Goal: Task Accomplishment & Management: Manage account settings

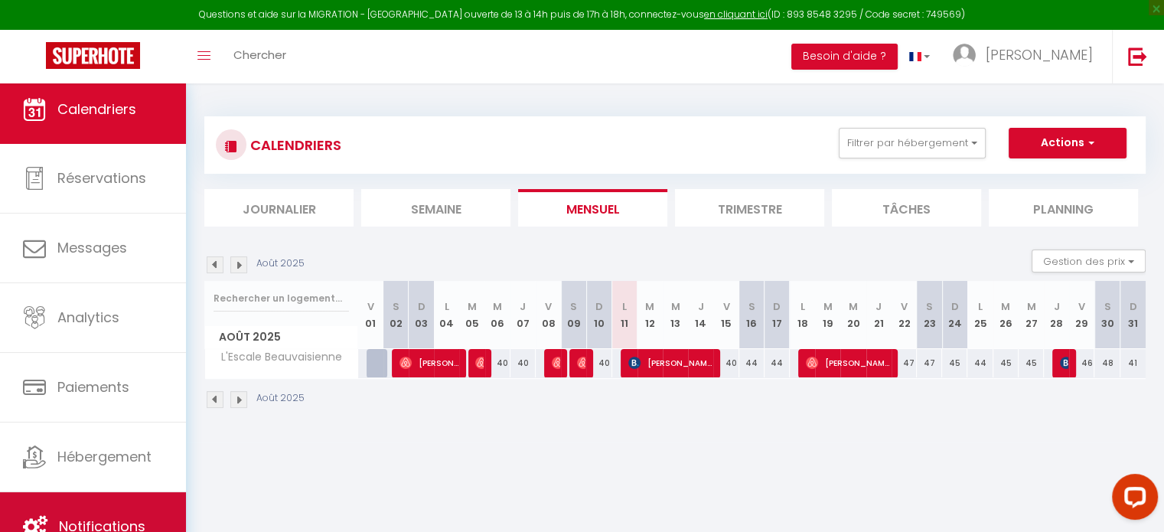
click at [159, 500] on link "Notifications" at bounding box center [93, 526] width 186 height 69
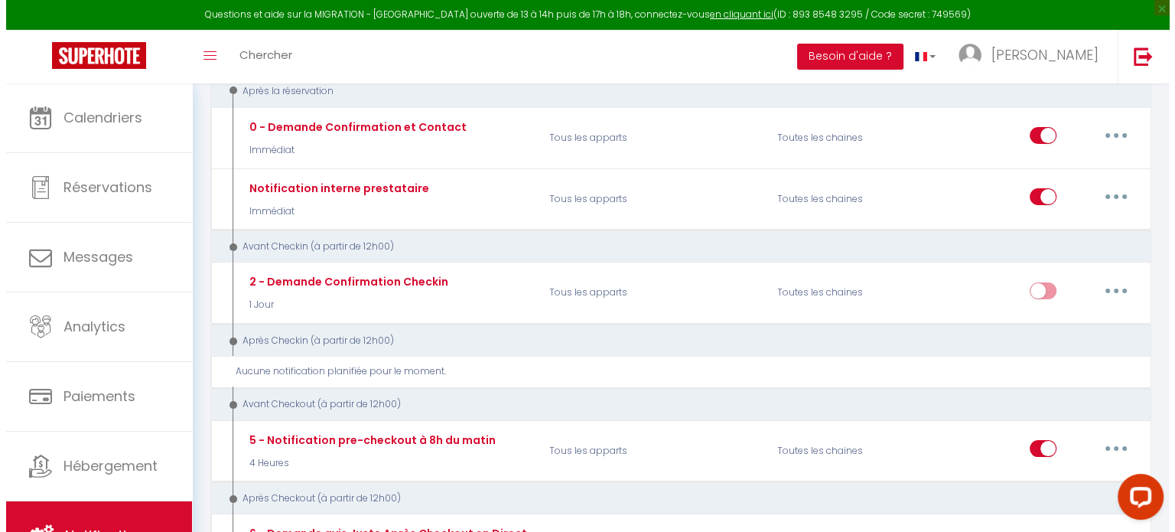
scroll to position [153, 0]
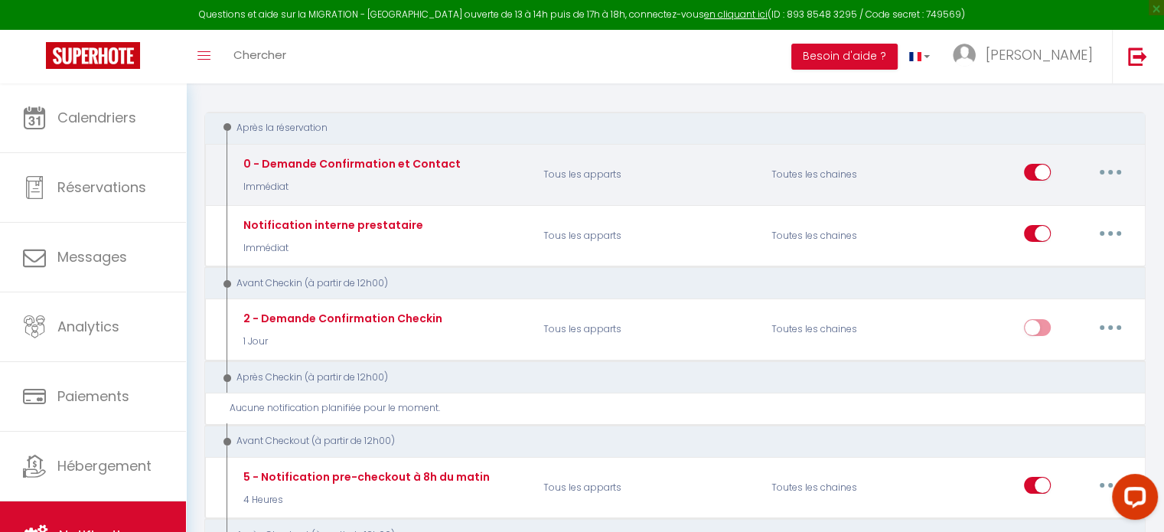
click at [1106, 168] on button "button" at bounding box center [1110, 172] width 43 height 24
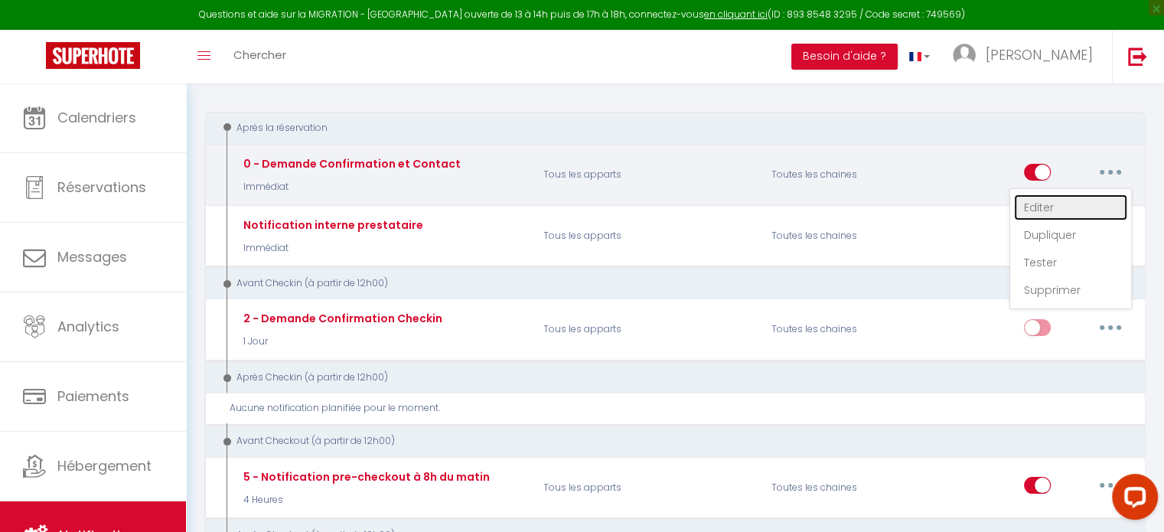
click at [1055, 204] on link "Editer" at bounding box center [1070, 207] width 113 height 26
type input "0 - Demande Confirmation et Contact"
select select "Immédiat"
select select "if_booking_is_paid"
checkbox input "true"
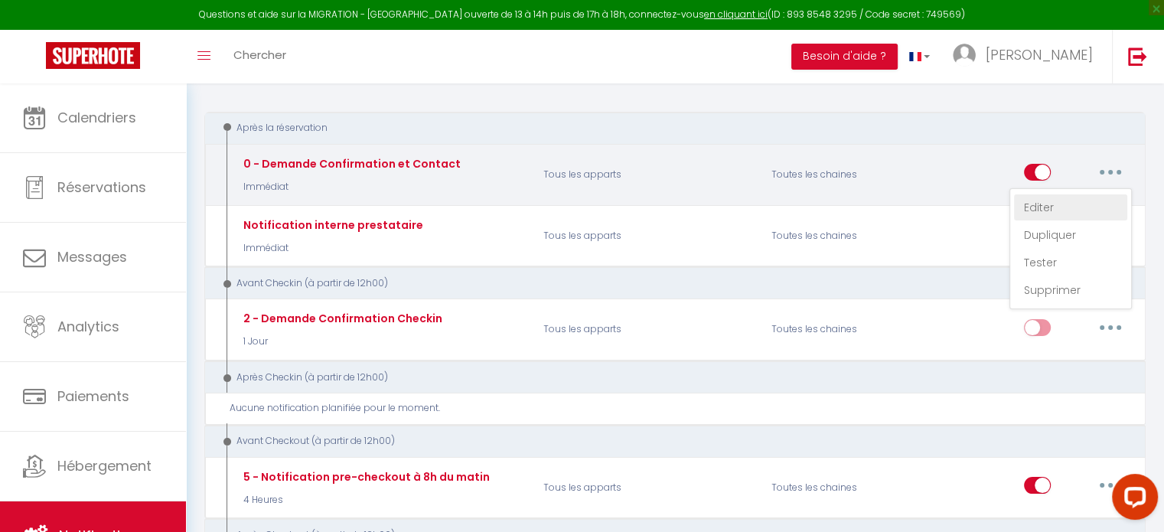
checkbox input "false"
radio input "true"
type input "Merci de confirmer votre réservation - [BOOKING:ID] - [GUEST:FIRST_NAME] [GUEST…"
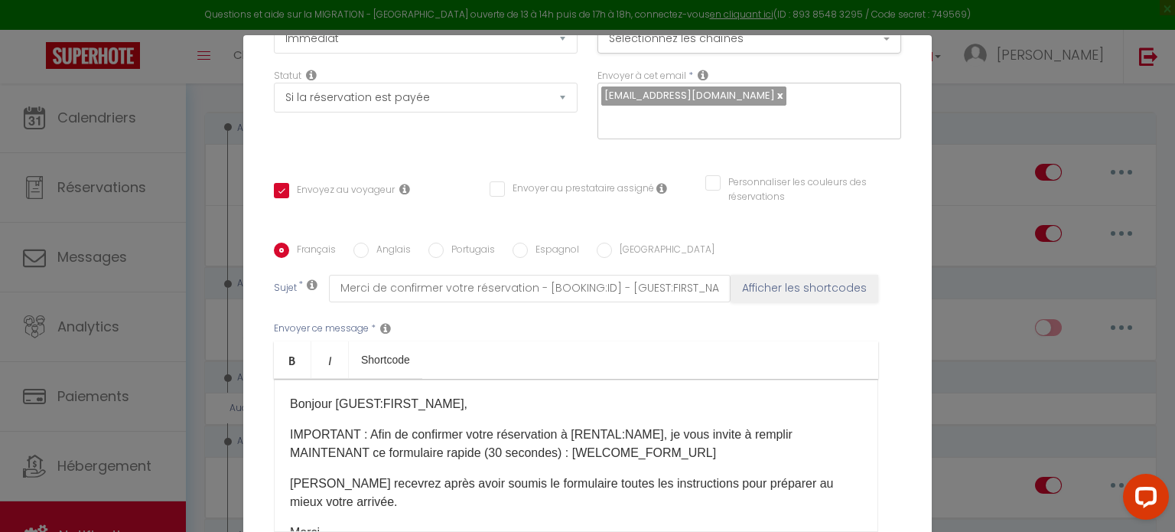
scroll to position [0, 0]
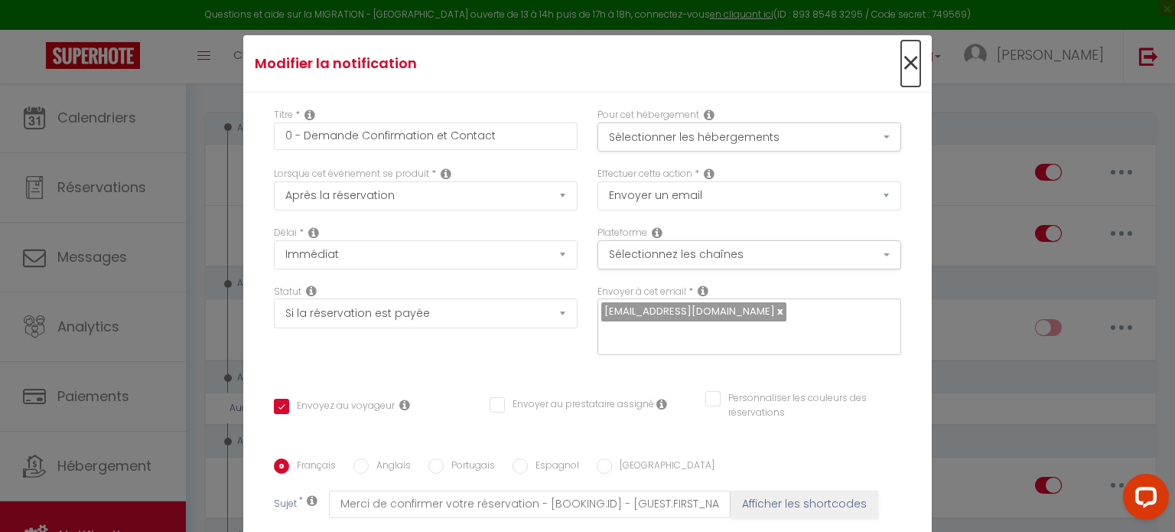
click at [901, 64] on span "×" at bounding box center [910, 64] width 19 height 46
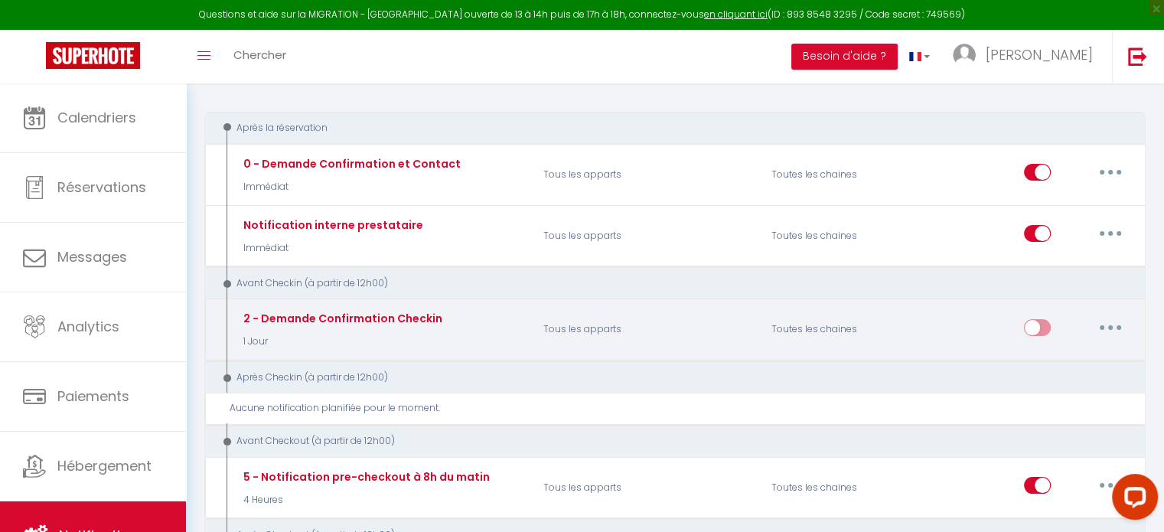
click at [1111, 325] on icon "button" at bounding box center [1110, 327] width 5 height 5
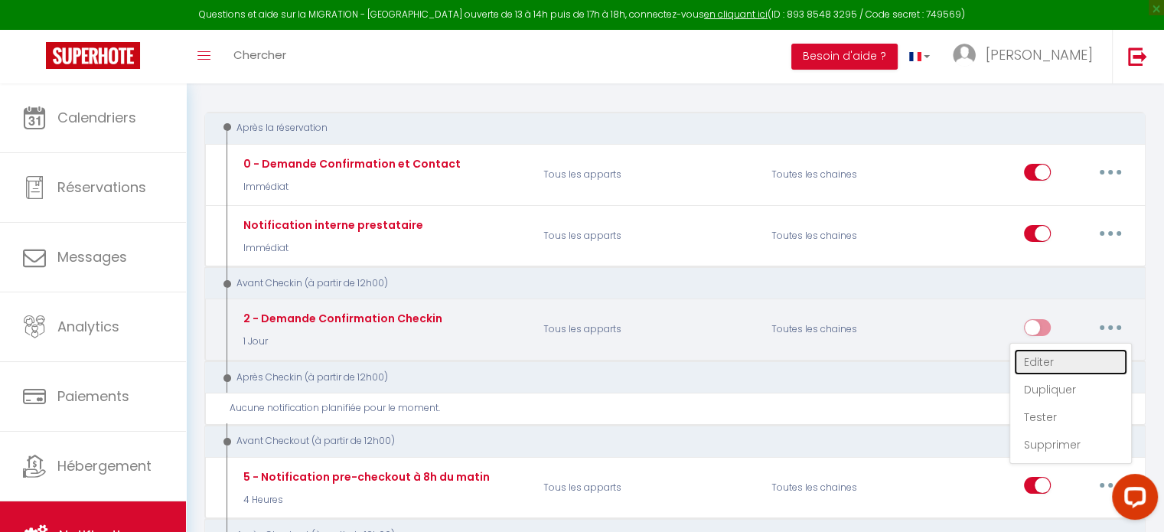
click at [1077, 356] on link "Editer" at bounding box center [1070, 362] width 113 height 26
type input "2 - Demande Confirmation Checkin"
select select "1 Jour"
checkbox input "true"
checkbox input "false"
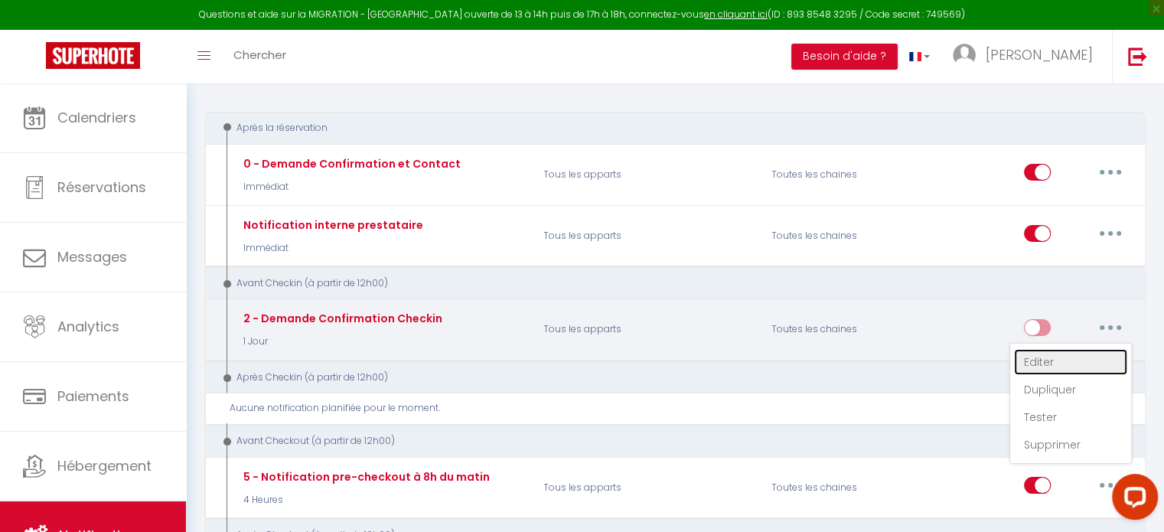
checkbox input "false"
type input "Procédure pour le checkin - [RENTAL:NAME]"
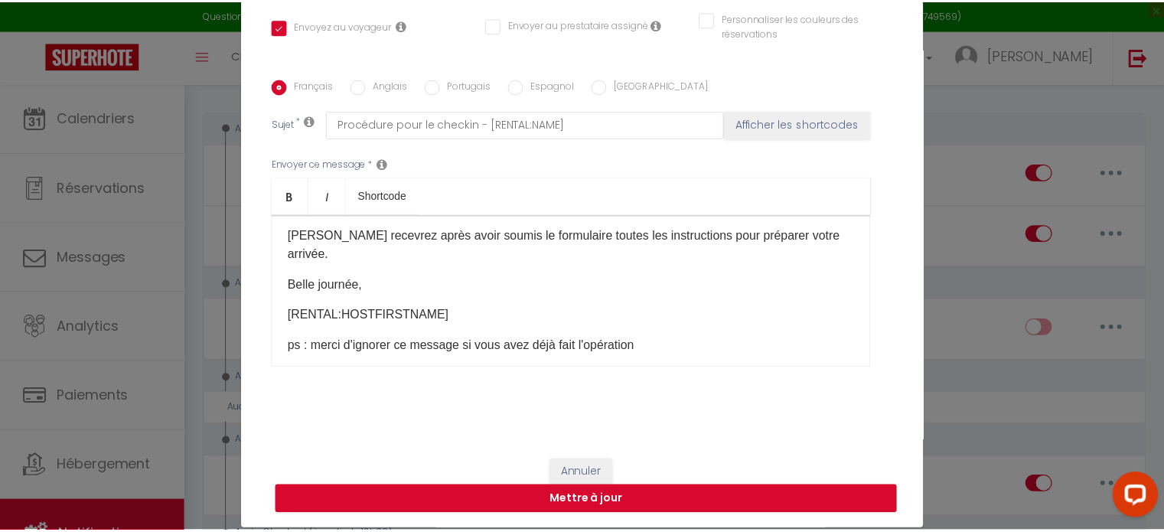
scroll to position [70, 0]
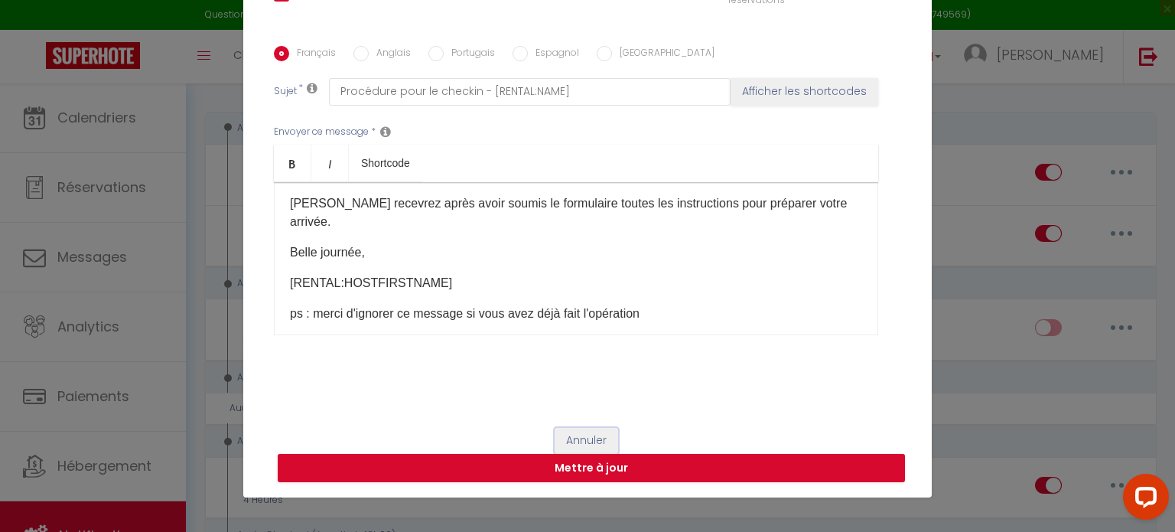
click at [585, 434] on button "Annuler" at bounding box center [587, 441] width 64 height 26
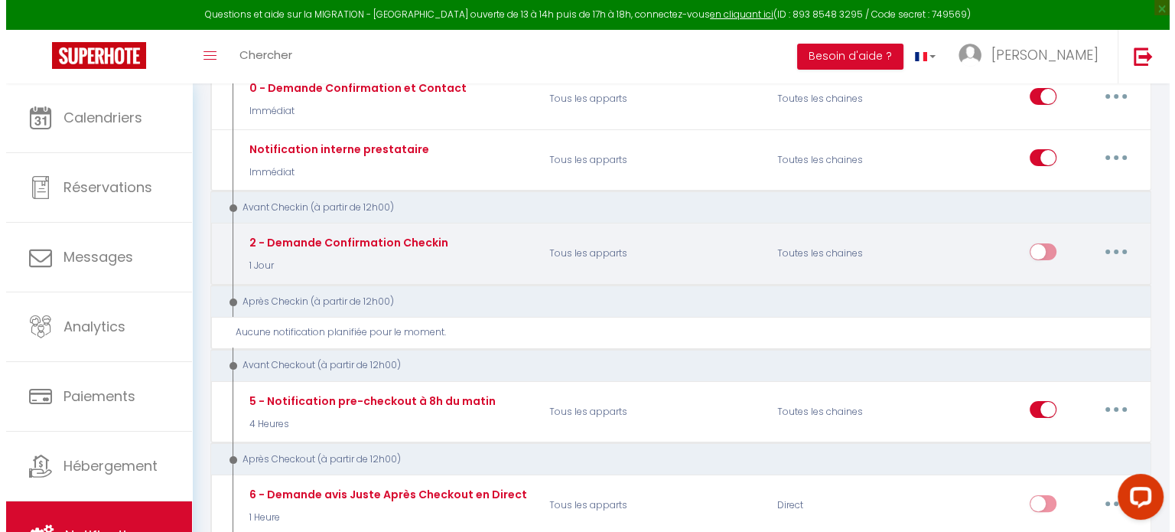
scroll to position [230, 0]
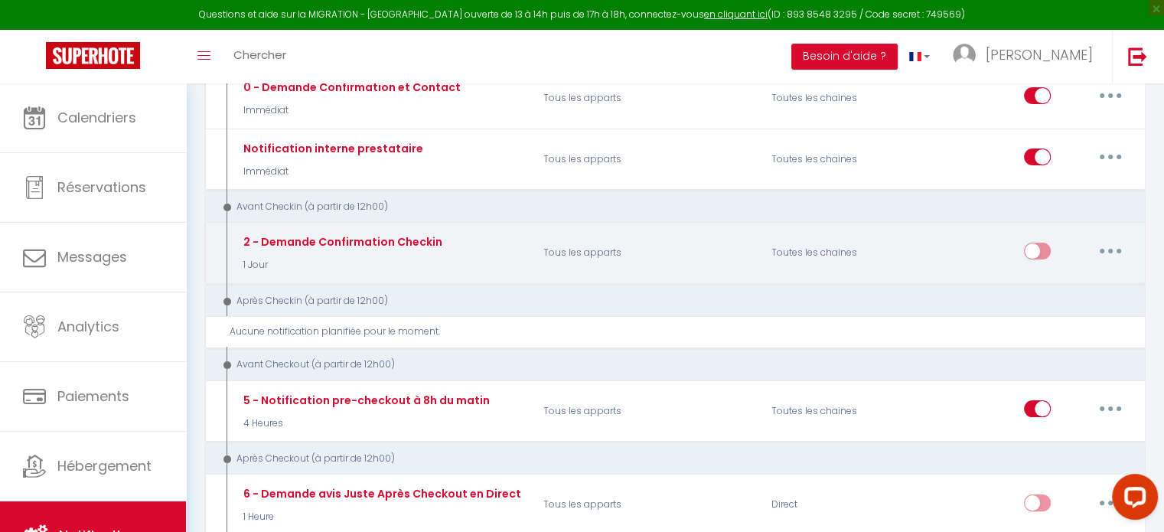
click at [1117, 247] on button "button" at bounding box center [1110, 251] width 43 height 24
click at [1074, 285] on link "Editer" at bounding box center [1070, 285] width 113 height 26
checkbox input "true"
checkbox input "false"
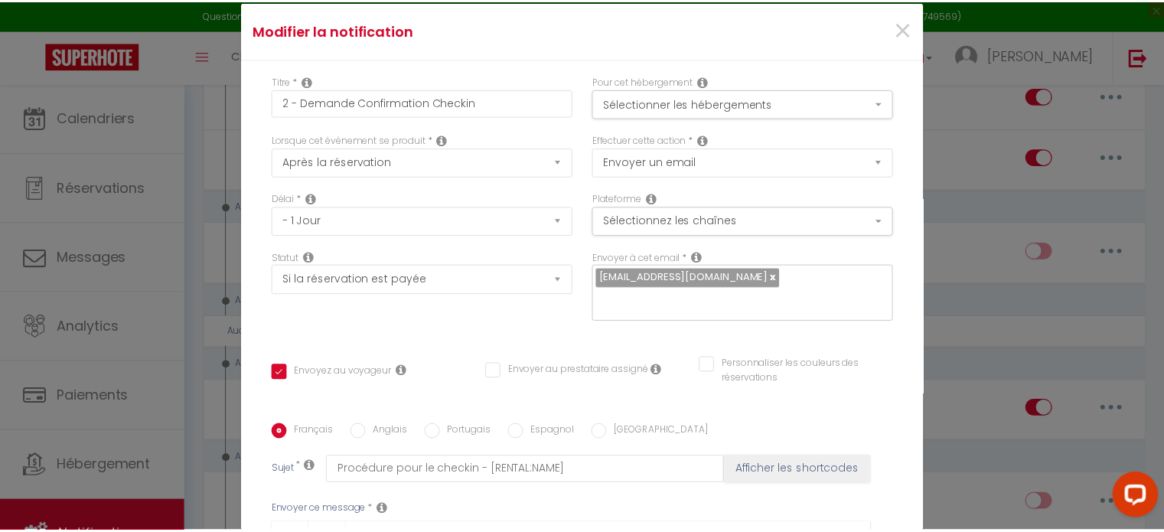
scroll to position [0, 0]
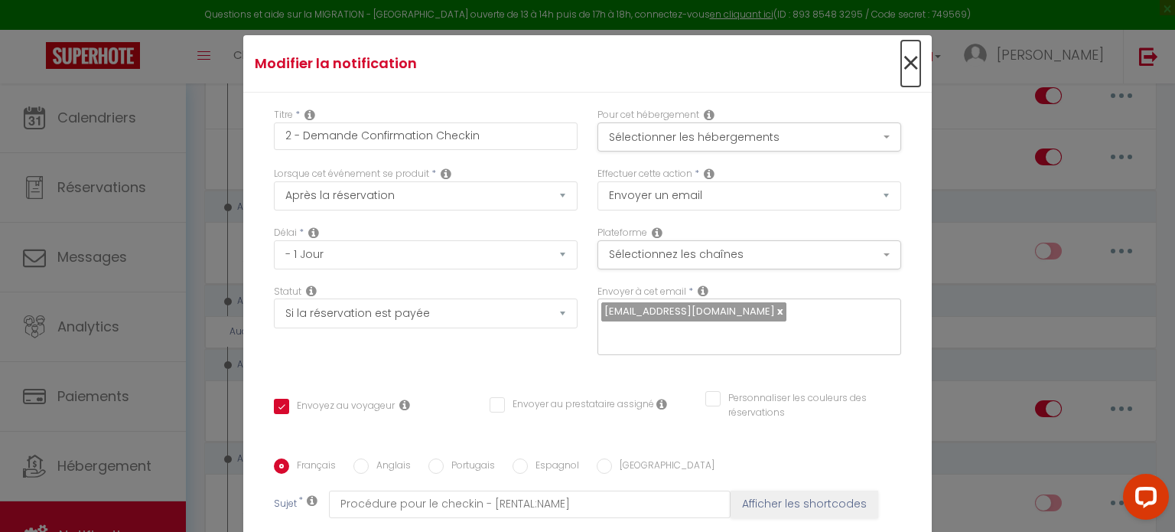
click at [901, 67] on span "×" at bounding box center [910, 64] width 19 height 46
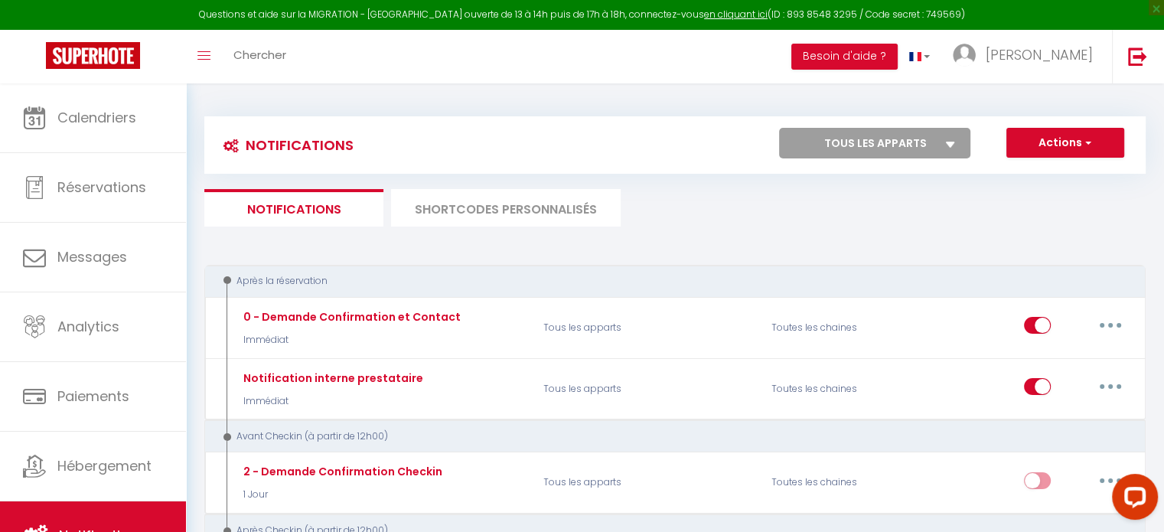
click at [497, 210] on li "SHORTCODES PERSONNALISÉS" at bounding box center [506, 207] width 230 height 37
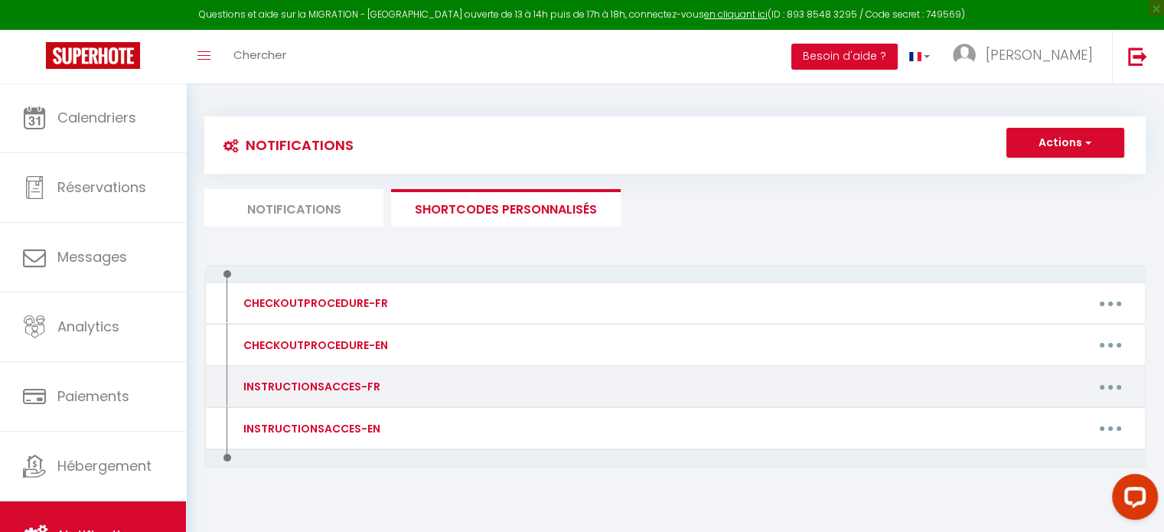
click at [515, 380] on div "Editer Supprimer" at bounding box center [800, 386] width 684 height 24
click at [1103, 385] on button "button" at bounding box center [1110, 386] width 43 height 24
click at [1090, 412] on link "Editer" at bounding box center [1070, 422] width 113 height 26
type input "INSTRUCTIONSACCES-FR"
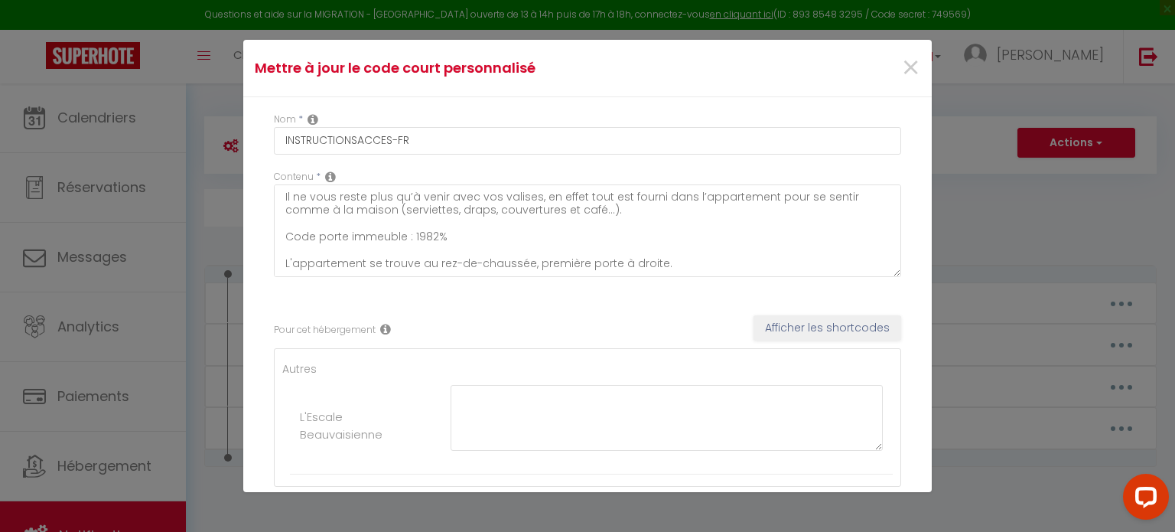
scroll to position [27, 0]
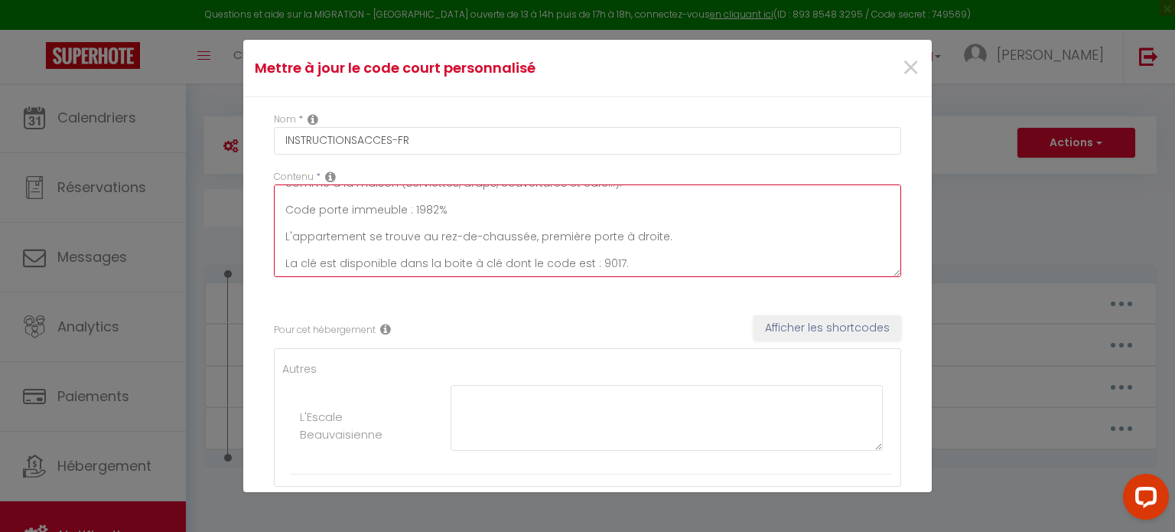
click at [639, 237] on textarea "Il ne vous reste plus qu’à venir avec vos valises, en effet tout est fourni dan…" at bounding box center [587, 230] width 627 height 93
click at [630, 256] on textarea "Il ne vous reste plus qu’à venir avec vos valises, en effet tout est fourni dan…" at bounding box center [587, 230] width 627 height 93
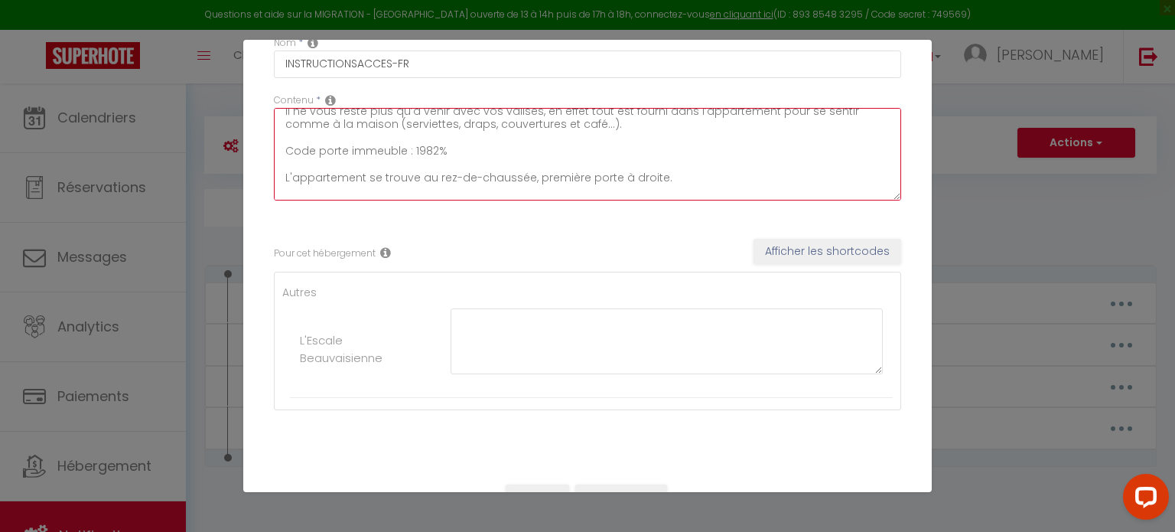
scroll to position [0, 0]
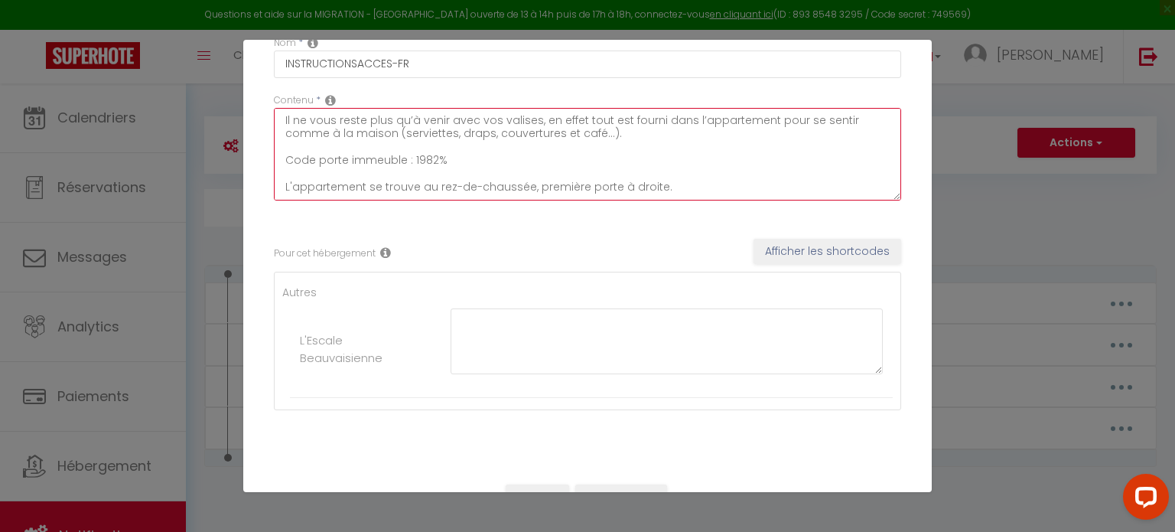
click at [592, 161] on textarea "Il ne vous reste plus qu’à venir avec vos valises, en effet tout est fourni dan…" at bounding box center [587, 154] width 627 height 93
click at [591, 173] on textarea "Il ne vous reste plus qu’à venir avec vos valises, en effet tout est fourni dan…" at bounding box center [587, 154] width 627 height 93
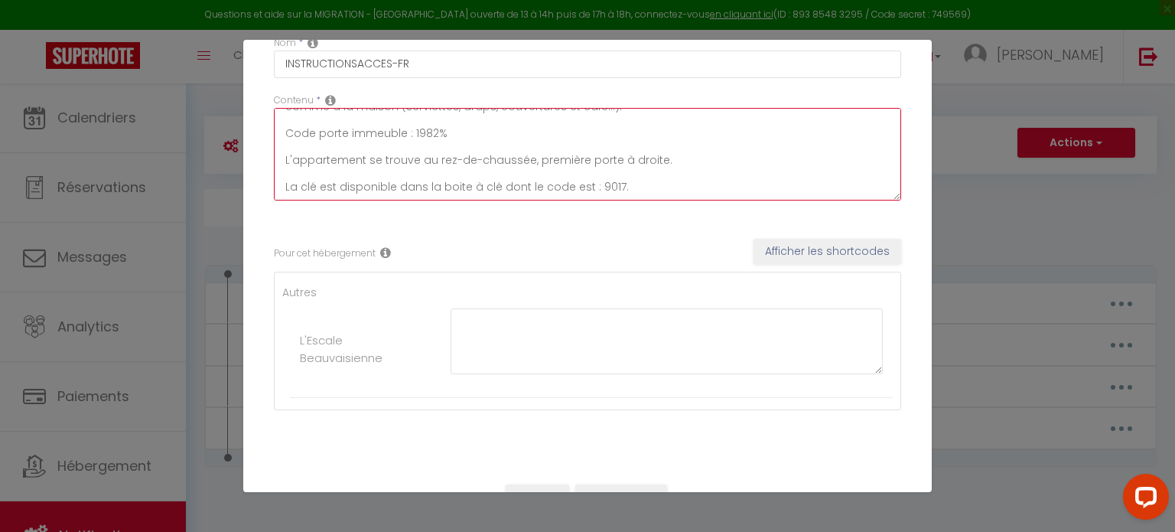
click at [495, 187] on textarea "Il ne vous reste plus qu’à venir avec vos valises, en effet tout est fourni dan…" at bounding box center [587, 154] width 627 height 93
click at [628, 185] on textarea "Il ne vous reste plus qu’à venir avec vos valises, en effet tout est fourni dan…" at bounding box center [587, 154] width 627 height 93
click at [610, 188] on textarea "Il ne vous reste plus qu’à venir avec vos valises, en effet tout est fourni dan…" at bounding box center [587, 154] width 627 height 93
click at [623, 188] on textarea "Il ne vous reste plus qu’à venir avec vos valises, en effet tout est fourni dan…" at bounding box center [587, 154] width 627 height 93
click at [312, 191] on textarea "Il ne vous reste plus qu’à venir avec vos valises, en effet tout est fourni dan…" at bounding box center [587, 154] width 627 height 93
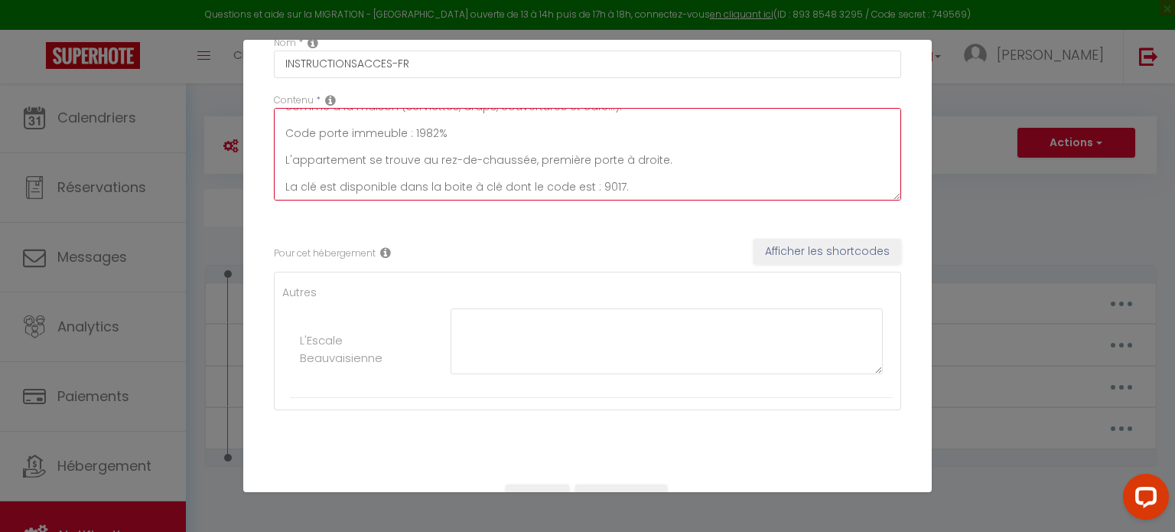
click at [621, 181] on textarea "Il ne vous reste plus qu’à venir avec vos valises, en effet tout est fourni dan…" at bounding box center [587, 154] width 627 height 93
click at [628, 183] on textarea "Il ne vous reste plus qu’à venir avec vos valises, en effet tout est fourni dan…" at bounding box center [587, 154] width 627 height 93
click at [317, 182] on textarea "Il ne vous reste plus qu’à venir avec vos valises, en effet tout est fourni dan…" at bounding box center [587, 154] width 627 height 93
click at [322, 176] on textarea "Il ne vous reste plus qu’à venir avec vos valises, en effet tout est fourni dan…" at bounding box center [587, 154] width 627 height 93
click at [681, 155] on textarea "Il ne vous reste plus qu’à venir avec vos valises, en effet tout est fourni dan…" at bounding box center [587, 154] width 627 height 93
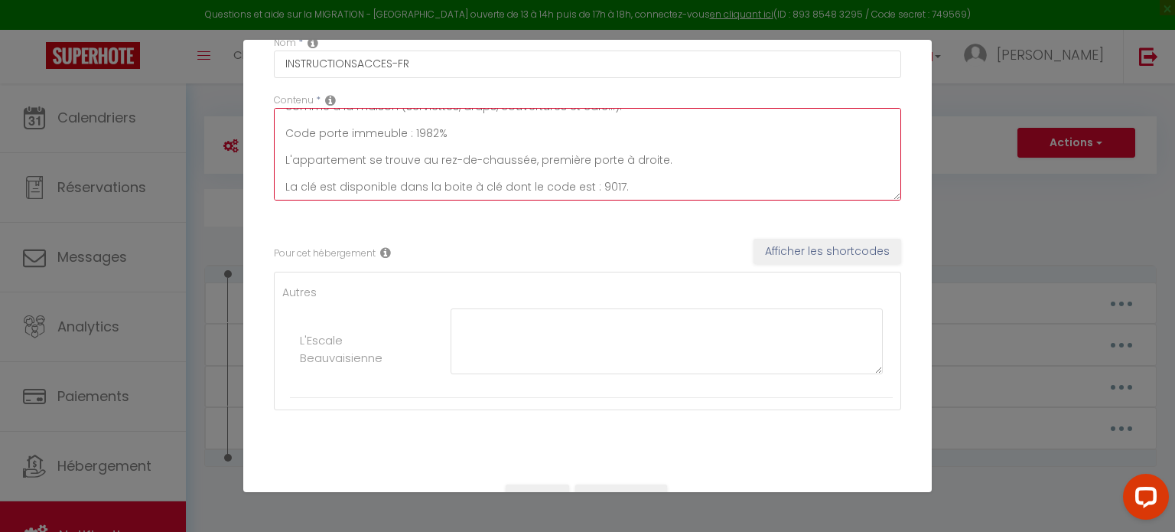
click at [679, 164] on textarea "Il ne vous reste plus qu’à venir avec vos valises, en effet tout est fourni dan…" at bounding box center [587, 154] width 627 height 93
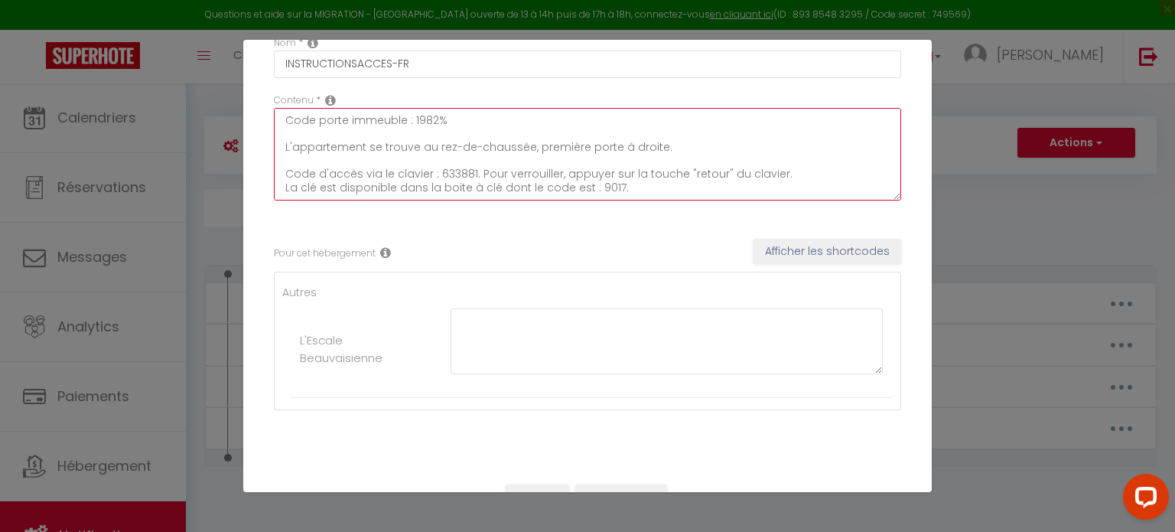
click at [627, 191] on textarea "Il ne vous reste plus qu’à venir avec vos valises, en effet tout est fourni dan…" at bounding box center [587, 154] width 627 height 93
click at [621, 185] on textarea "Il ne vous reste plus qu’à venir avec vos valises, en effet tout est fourni dan…" at bounding box center [587, 154] width 627 height 93
click at [633, 151] on textarea "Il ne vous reste plus qu’à venir avec vos valises, en effet tout est fourni dan…" at bounding box center [587, 154] width 627 height 93
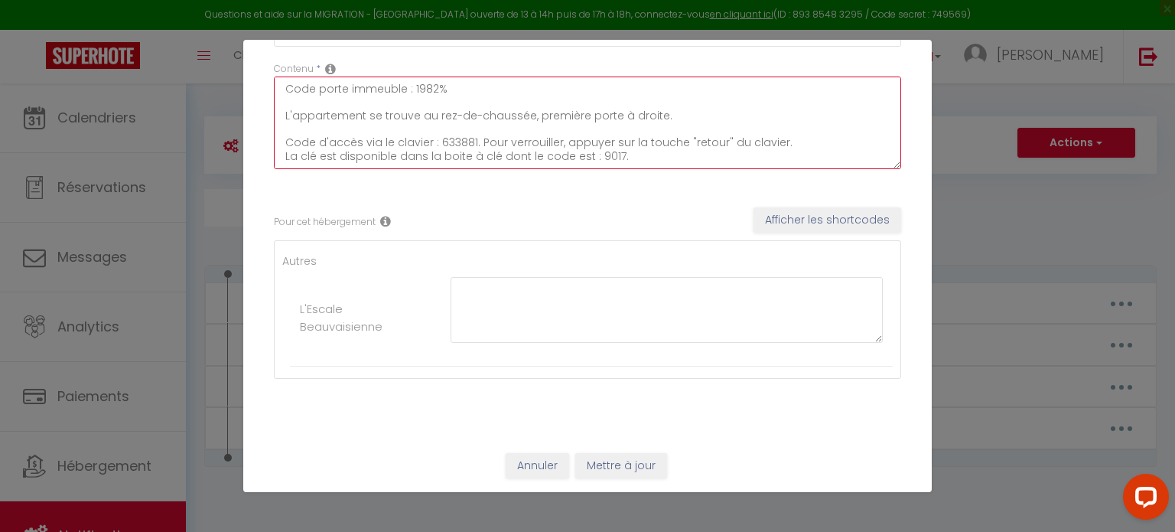
click at [424, 142] on textarea "Il ne vous reste plus qu’à venir avec vos valises, en effet tout est fourni dan…" at bounding box center [587, 123] width 627 height 93
click at [598, 165] on textarea "Il ne vous reste plus qu’à venir avec vos valises, en effet tout est fourni dan…" at bounding box center [587, 123] width 627 height 93
click at [275, 155] on textarea "Il ne vous reste plus qu’à venir avec vos valises, en effet tout est fourni dan…" at bounding box center [587, 123] width 627 height 93
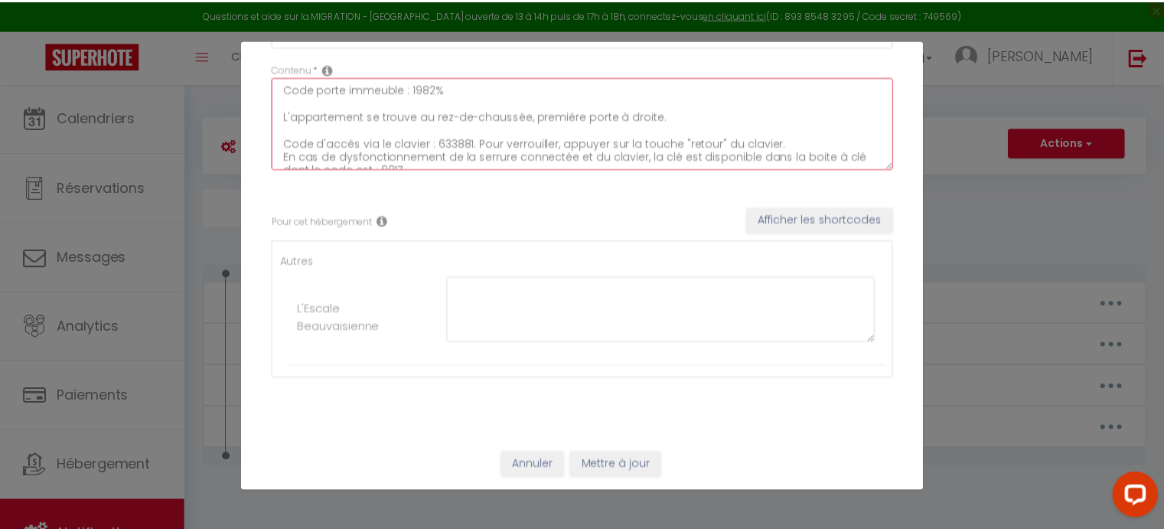
scroll to position [48, 0]
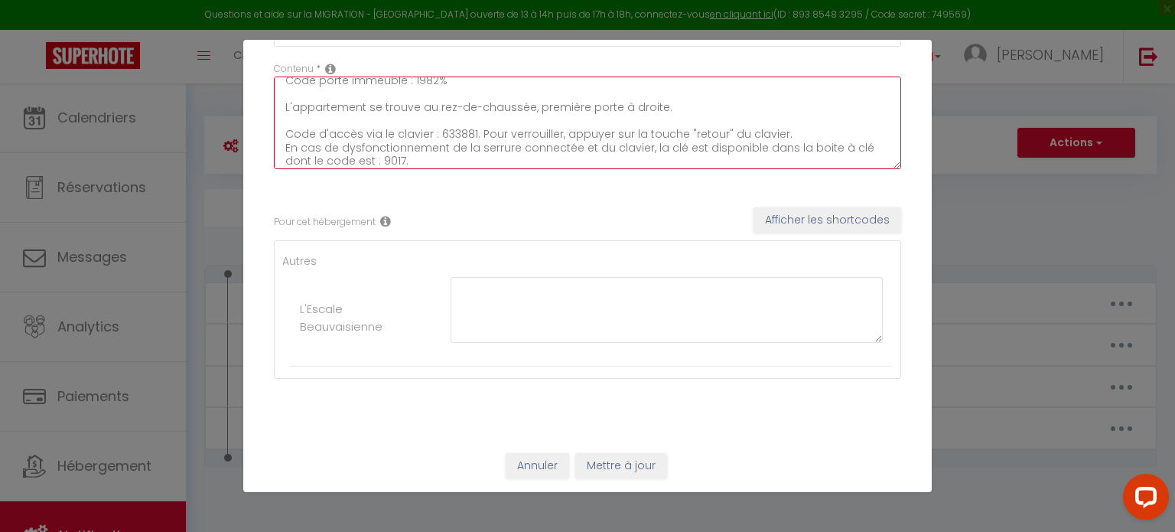
click at [531, 132] on textarea "Il ne vous reste plus qu’à venir avec vos valises, en effet tout est fourni dan…" at bounding box center [587, 123] width 627 height 93
type textarea "Il ne vous reste plus qu’à venir avec vos valises, en effet tout est fourni dan…"
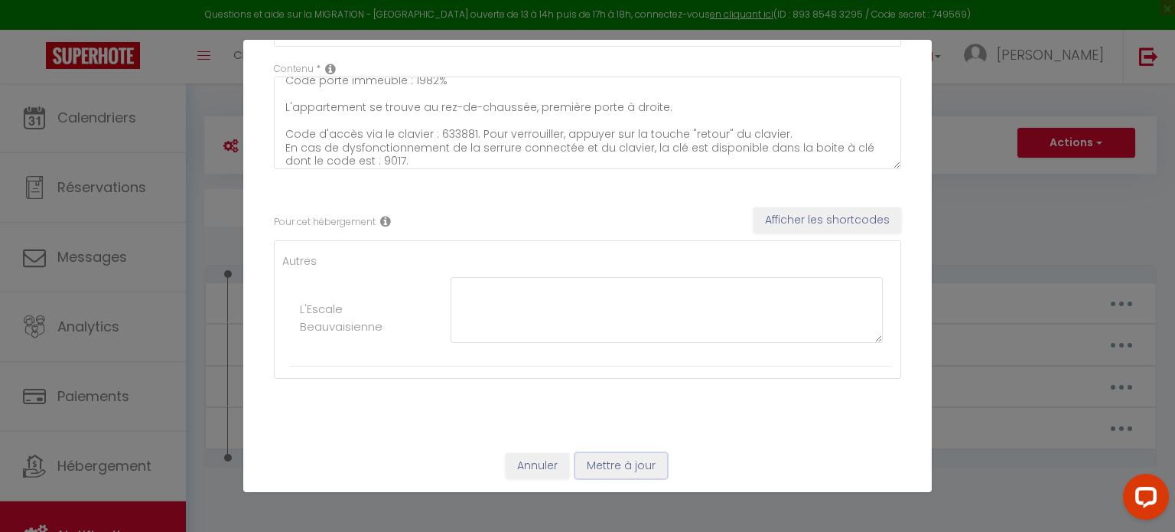
click at [613, 461] on button "Mettre à jour" at bounding box center [621, 466] width 92 height 26
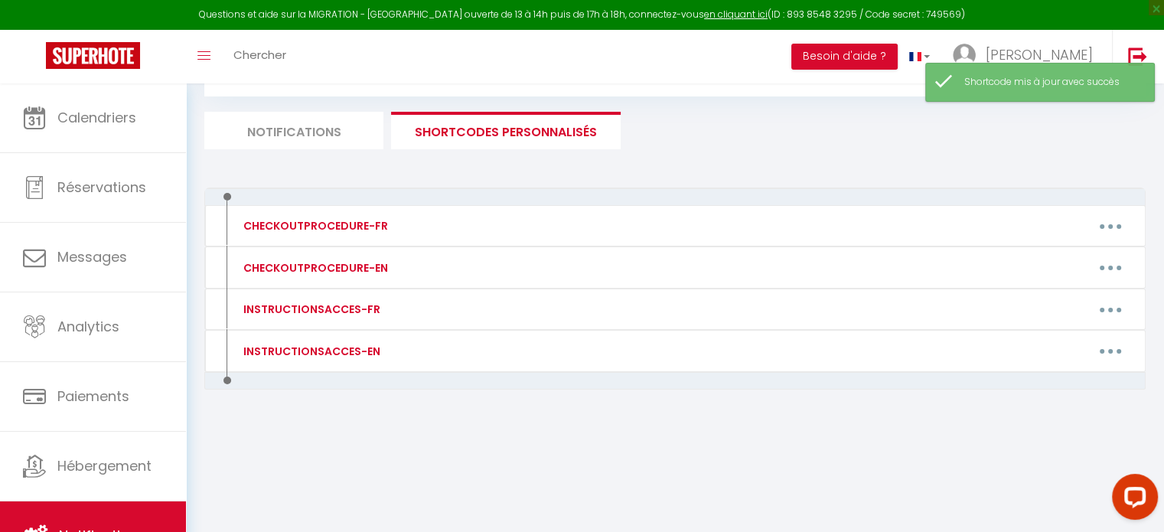
scroll to position [83, 0]
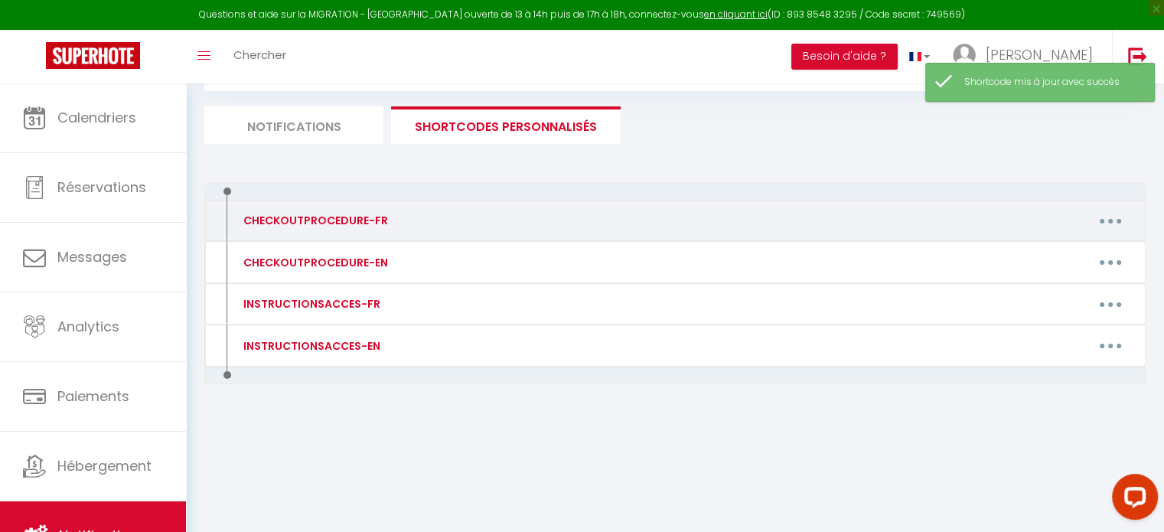
click at [422, 212] on div "CHECKOUTPROCEDURE-FR" at bounding box center [344, 220] width 228 height 24
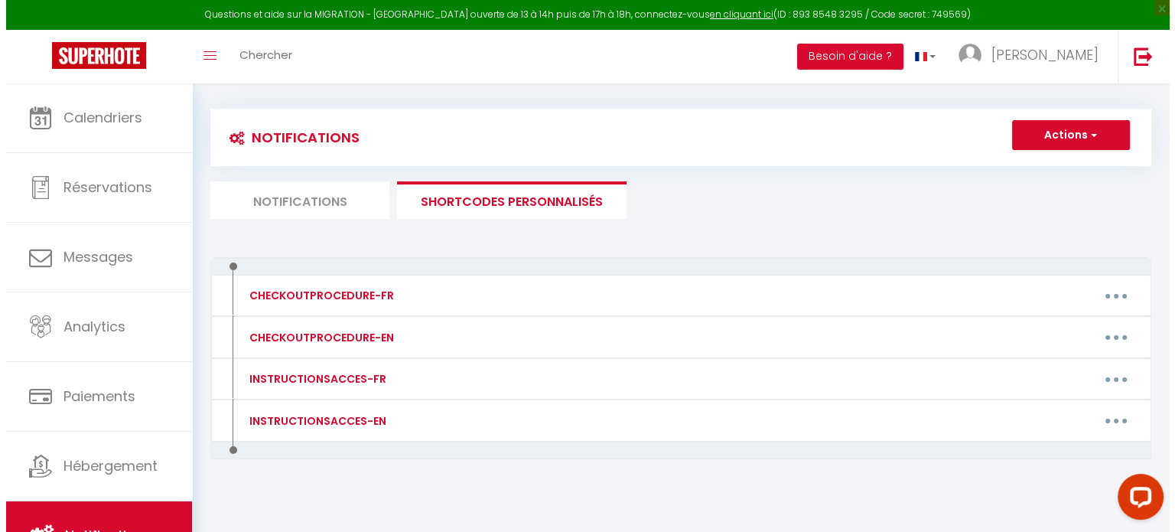
scroll to position [0, 0]
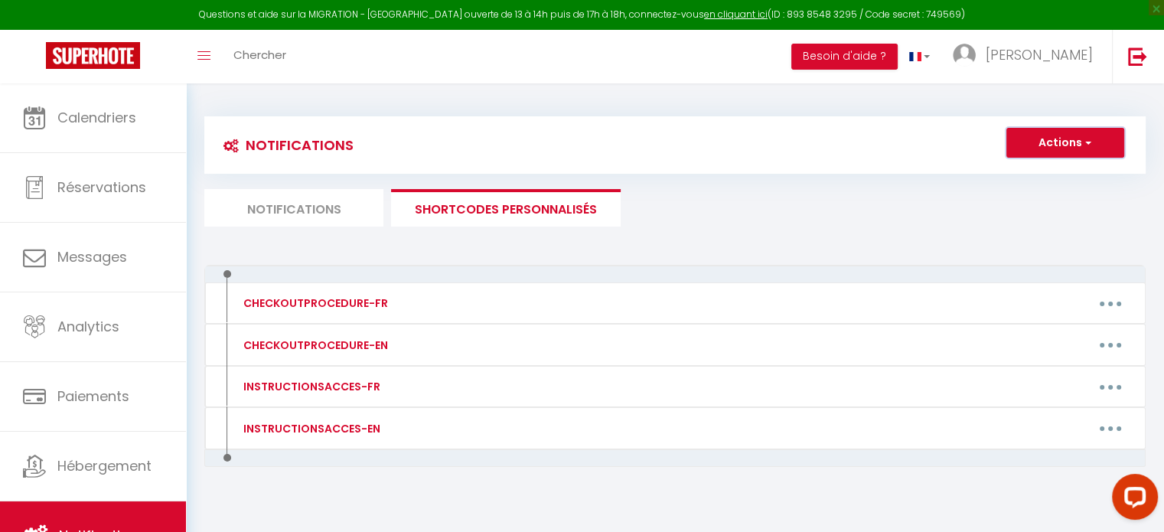
click at [1092, 155] on button "Actions" at bounding box center [1065, 143] width 118 height 31
click at [1008, 209] on ul "Notifications SHORTCODES PERSONNALISÉS" at bounding box center [674, 207] width 941 height 37
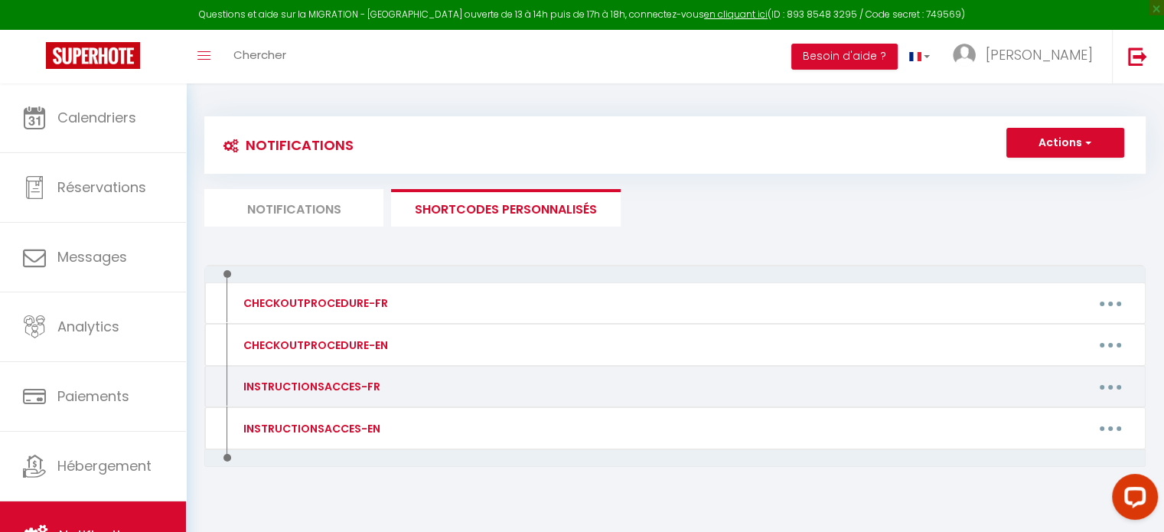
click at [1113, 386] on button "button" at bounding box center [1110, 386] width 43 height 24
click at [1091, 412] on link "Editer" at bounding box center [1070, 422] width 113 height 26
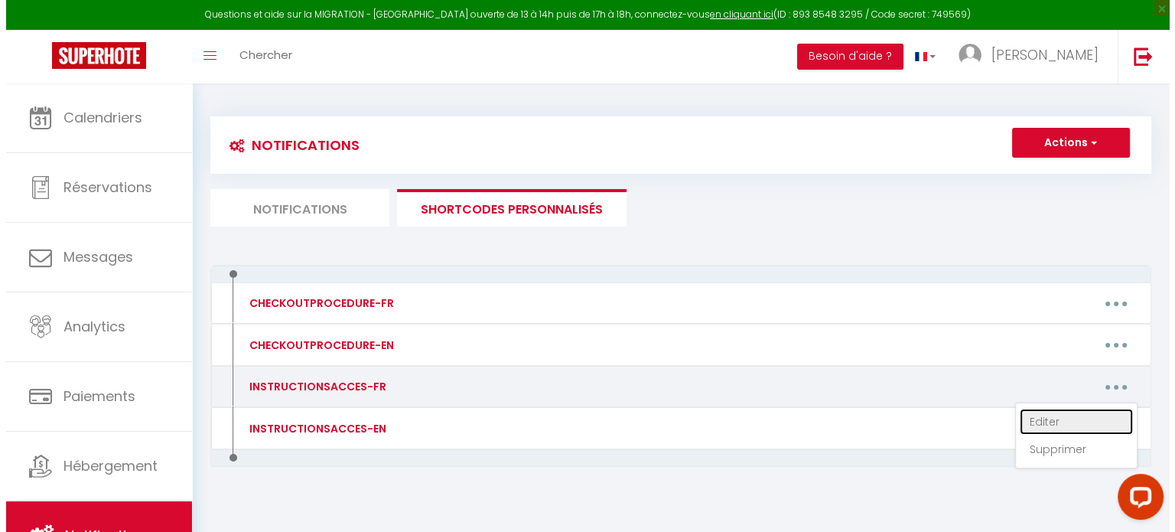
type input "INSTRUCTIONSACCES-FR"
type textarea "Il ne vous reste plus qu’à venir avec vos valises, en effet tout est fourni dan…"
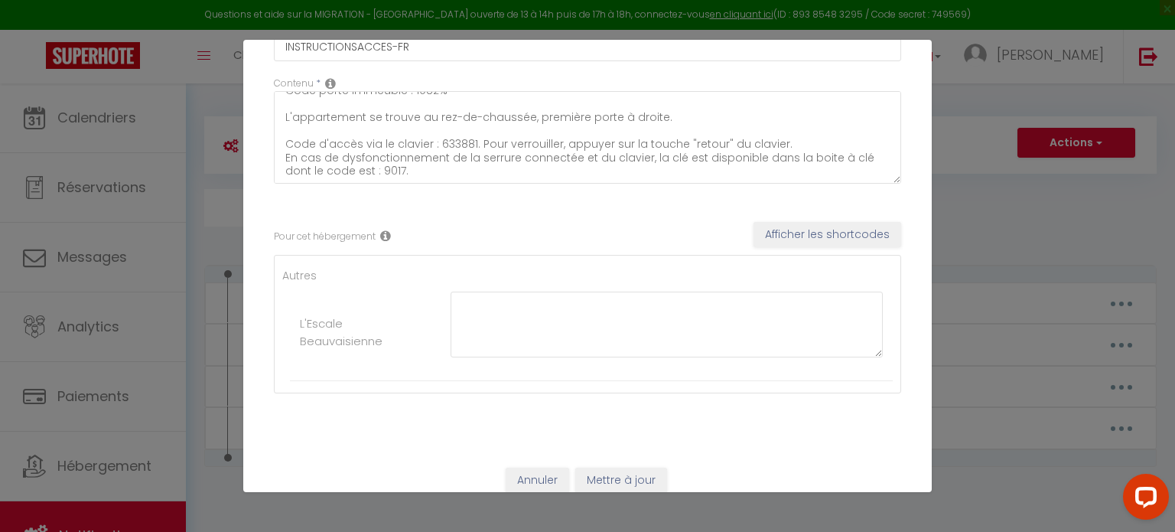
scroll to position [108, 0]
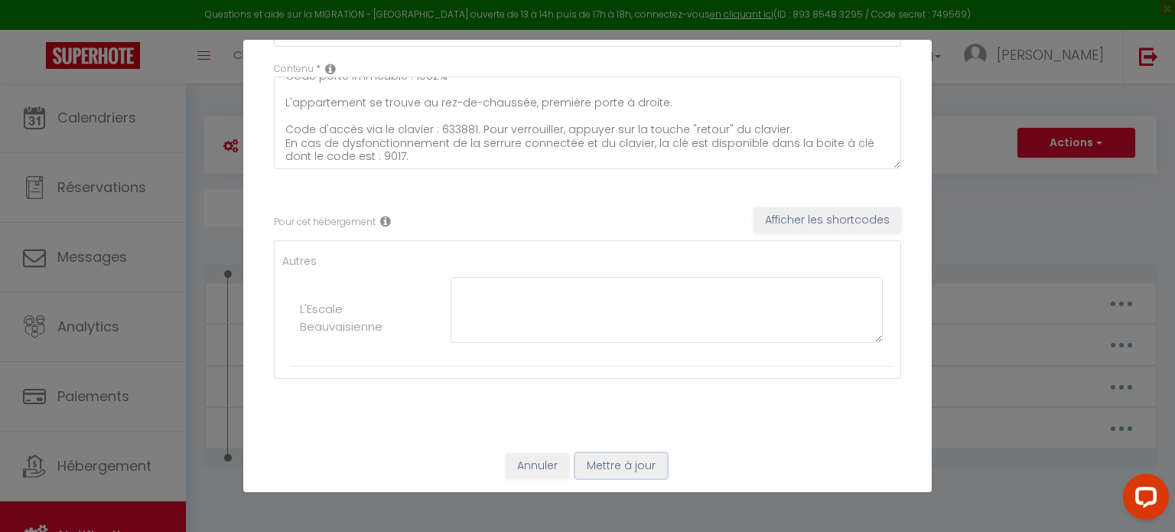
click at [598, 459] on button "Mettre à jour" at bounding box center [621, 466] width 92 height 26
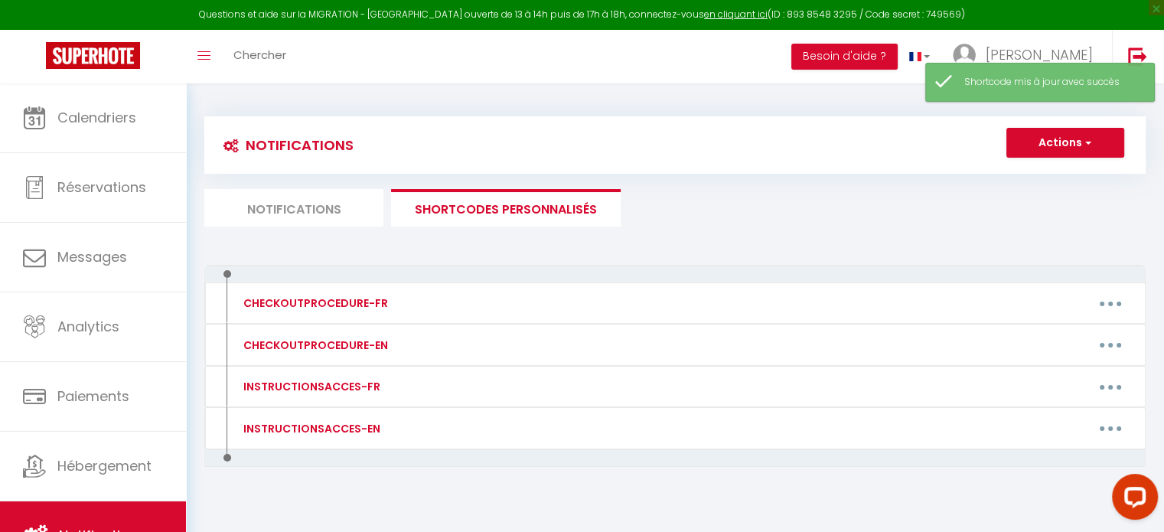
click at [309, 208] on li "Notifications" at bounding box center [293, 207] width 179 height 37
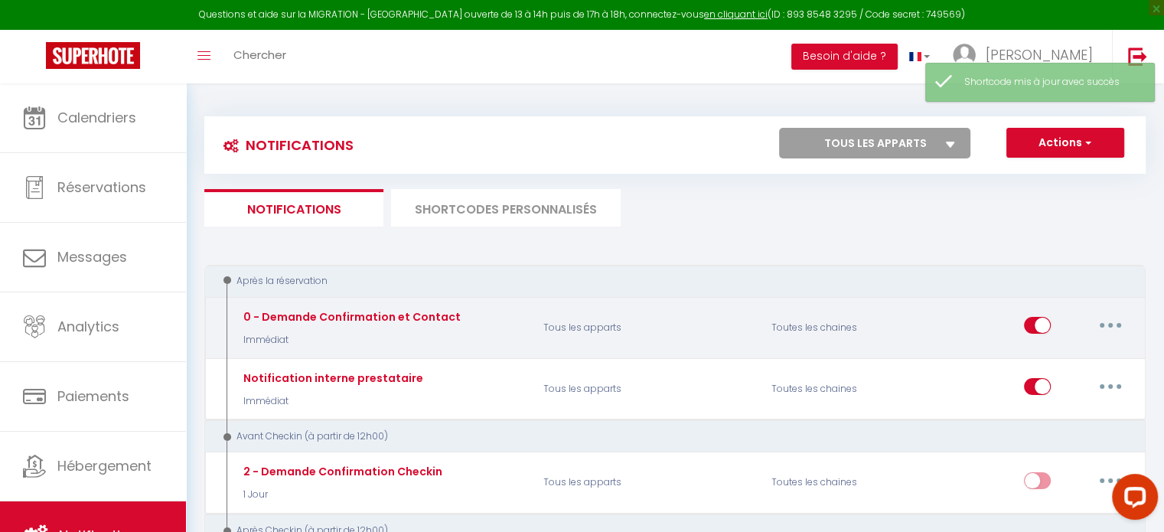
click at [1122, 324] on button "button" at bounding box center [1110, 325] width 43 height 24
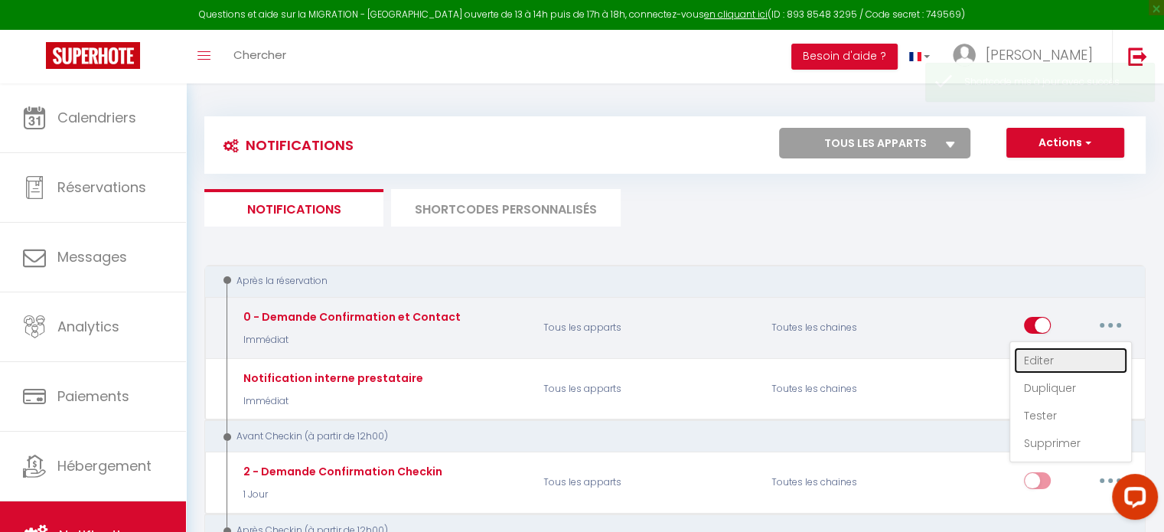
click at [1088, 363] on link "Editer" at bounding box center [1070, 360] width 113 height 26
type input "0 - Demande Confirmation et Contact"
select select "1"
select select "Immédiat"
checkbox input "true"
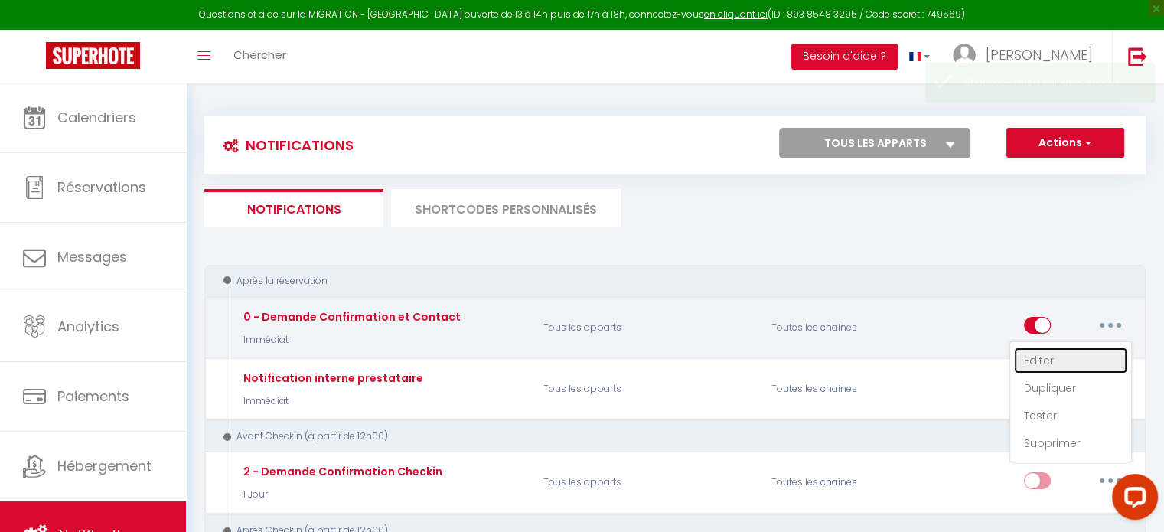
checkbox input "false"
type input "Merci de confirmer votre réservation - [BOOKING:ID] - [GUEST:FIRST_NAME] [GUEST…"
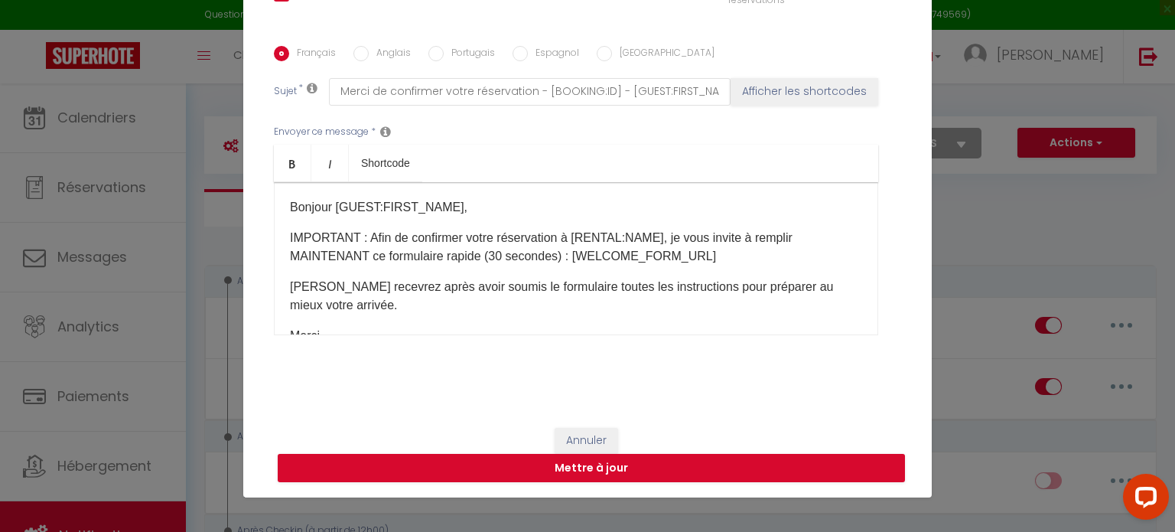
click at [382, 275] on div "Bonjour [GUEST:FIRST_NAME], IMPORTANT : Afin de confirmer votre réservation à […" at bounding box center [576, 258] width 604 height 153
click at [383, 272] on div "Bonjour [GUEST:FIRST_NAME], IMPORTANT : Afin de confirmer votre réservation à […" at bounding box center [576, 258] width 604 height 153
click at [383, 295] on p "[PERSON_NAME] recevrez après avoir soumis le formulaire toutes les instructions…" at bounding box center [576, 296] width 572 height 37
click at [382, 301] on p "[PERSON_NAME] recevrez après avoir soumis le formulaire toutes les instructions…" at bounding box center [576, 296] width 572 height 37
click at [383, 269] on div "Bonjour [GUEST:FIRST_NAME], IMPORTANT : Afin de confirmer votre réservation à […" at bounding box center [576, 258] width 604 height 153
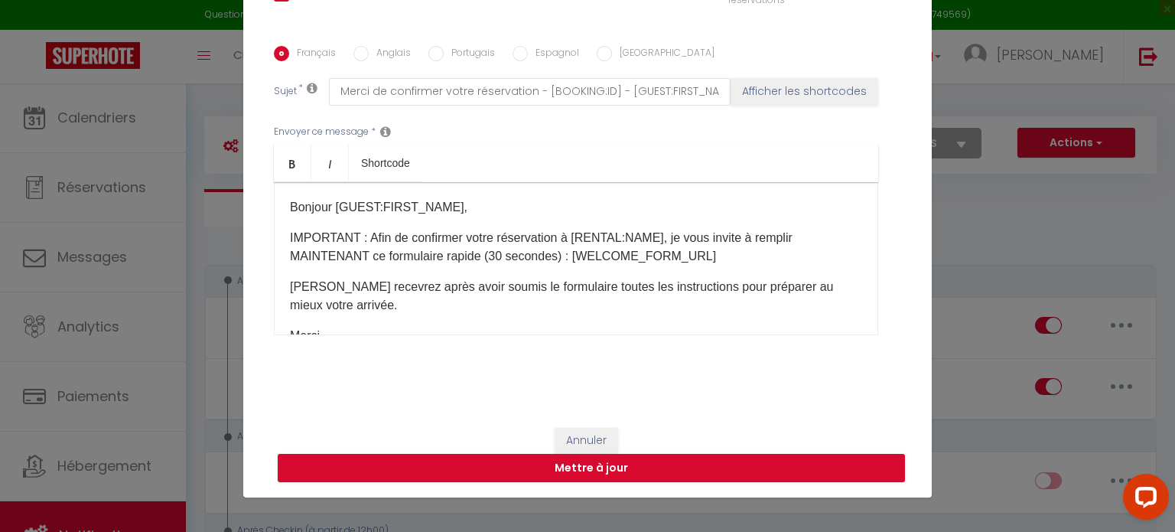
click at [383, 259] on p "IMPORTANT : Afin de confirmer votre réservation à [RENTAL:NAME], je vous invite…" at bounding box center [576, 247] width 572 height 37
click at [400, 235] on p "IMPORTANT : Afin de confirmer votre réservation à [RENTAL:NAME], je vous invite…" at bounding box center [576, 247] width 572 height 37
drag, startPoint x: 541, startPoint y: 237, endPoint x: 783, endPoint y: 243, distance: 242.6
click at [783, 243] on p "IMPORTANT : Afin de confirmer votre réservation à [RENTAL:NAME], je vous invite…" at bounding box center [576, 247] width 572 height 37
click at [740, 254] on p "IMPORTANT : Afin de confirmer votre réservation à [RENTAL:NAME], je vous invite…" at bounding box center [576, 247] width 572 height 37
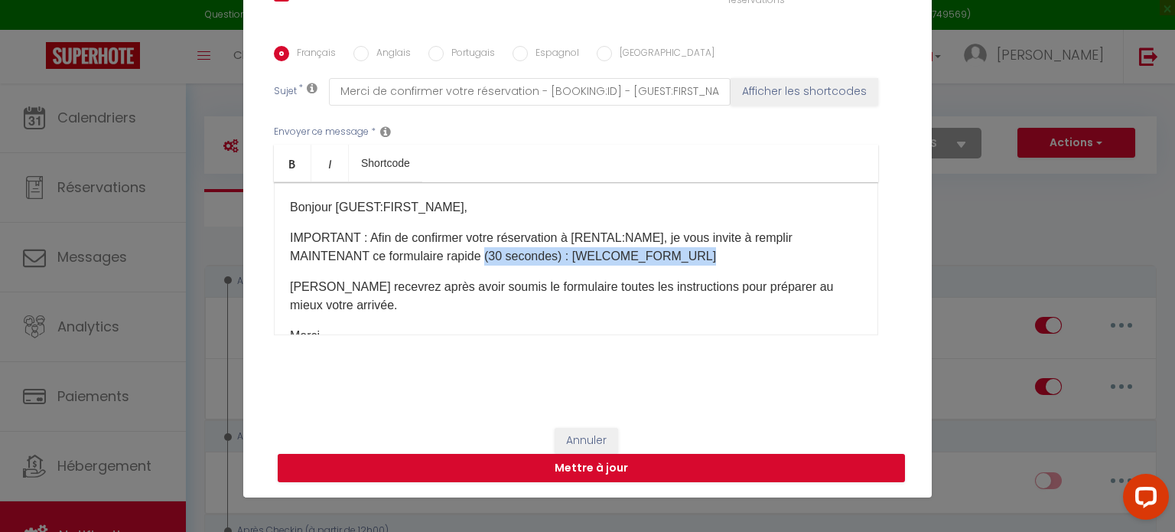
drag, startPoint x: 474, startPoint y: 253, endPoint x: 746, endPoint y: 259, distance: 271.7
click at [744, 259] on p "IMPORTANT : Afin de confirmer votre réservation à [RENTAL:NAME], je vous invite…" at bounding box center [576, 247] width 572 height 37
click at [741, 253] on p "IMPORTANT : Afin de confirmer votre réservation à [RENTAL:NAME], je vous invite…" at bounding box center [576, 247] width 572 height 37
click at [940, 158] on div "Modifier la notification × Titre * 0 - Demande Confirmation et Contact Pour cet…" at bounding box center [587, 266] width 1175 height 532
click at [1038, 256] on div "Modifier la notification × Titre * 0 - Demande Confirmation et Contact Pour cet…" at bounding box center [587, 266] width 1175 height 532
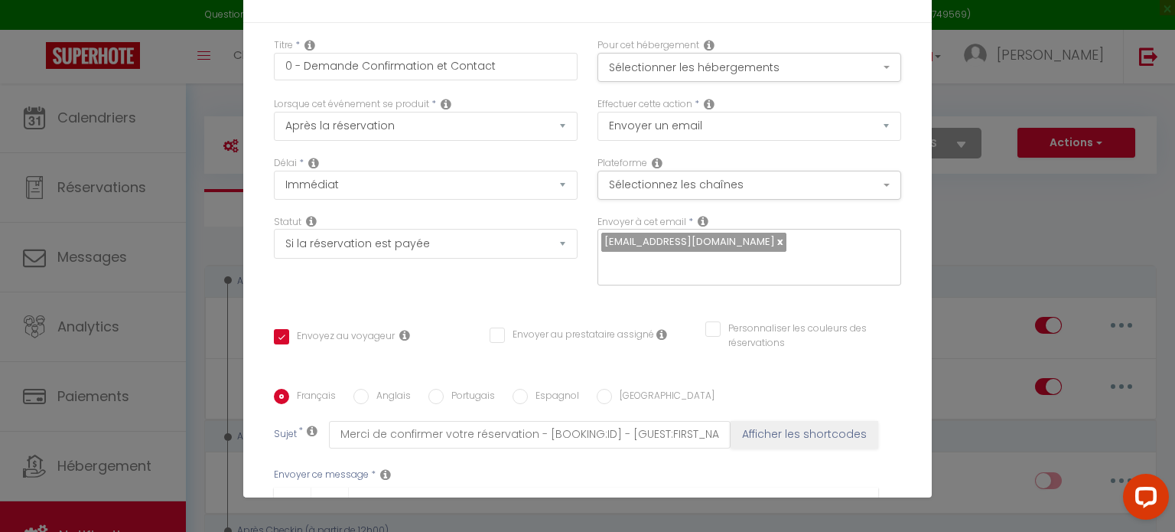
click at [962, 209] on div "Modifier la notification × Titre * 0 - Demande Confirmation et Contact Pour cet…" at bounding box center [587, 266] width 1175 height 532
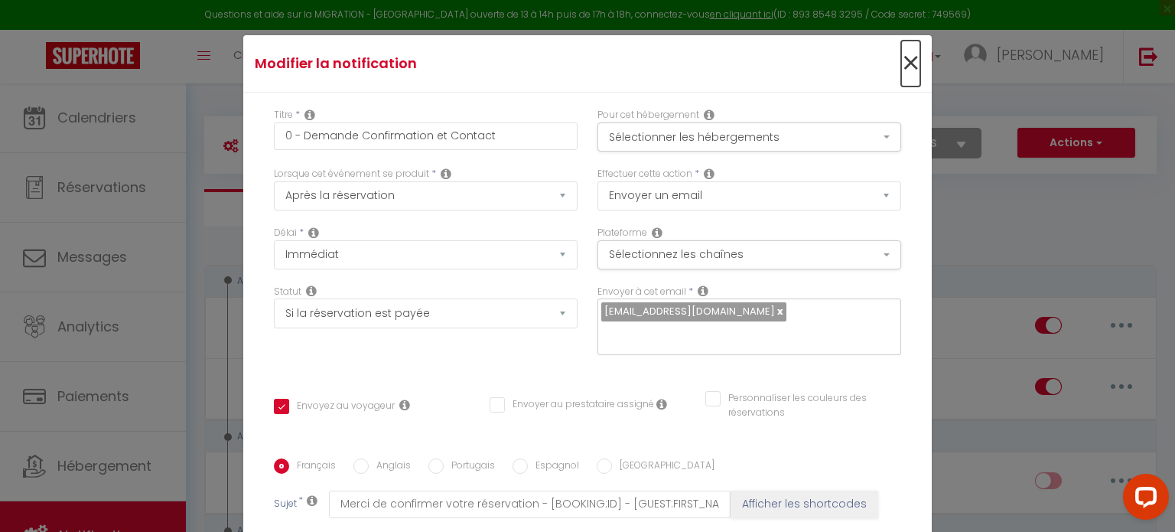
click at [901, 64] on span "×" at bounding box center [910, 64] width 19 height 46
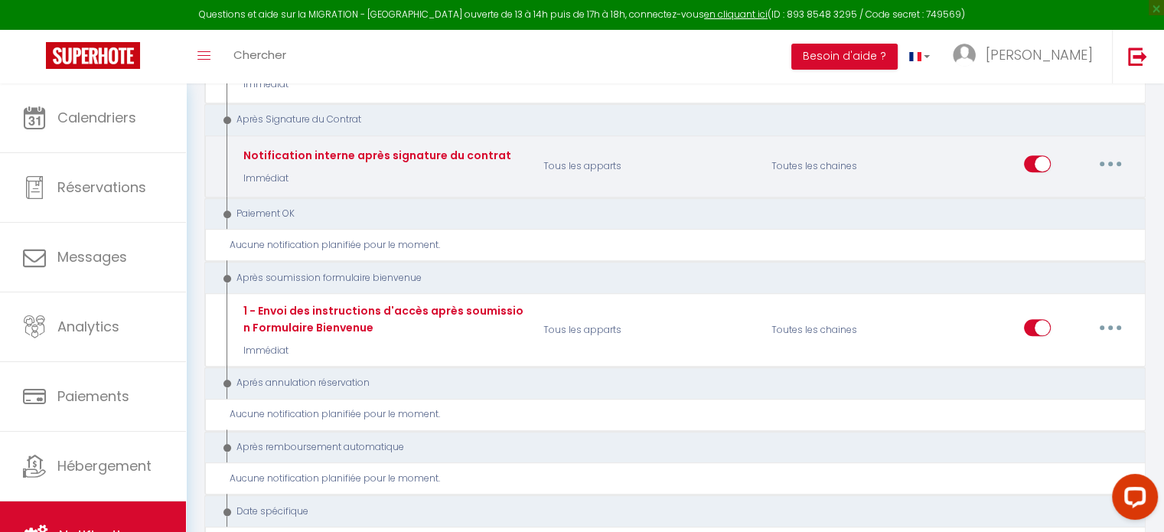
scroll to position [1607, 0]
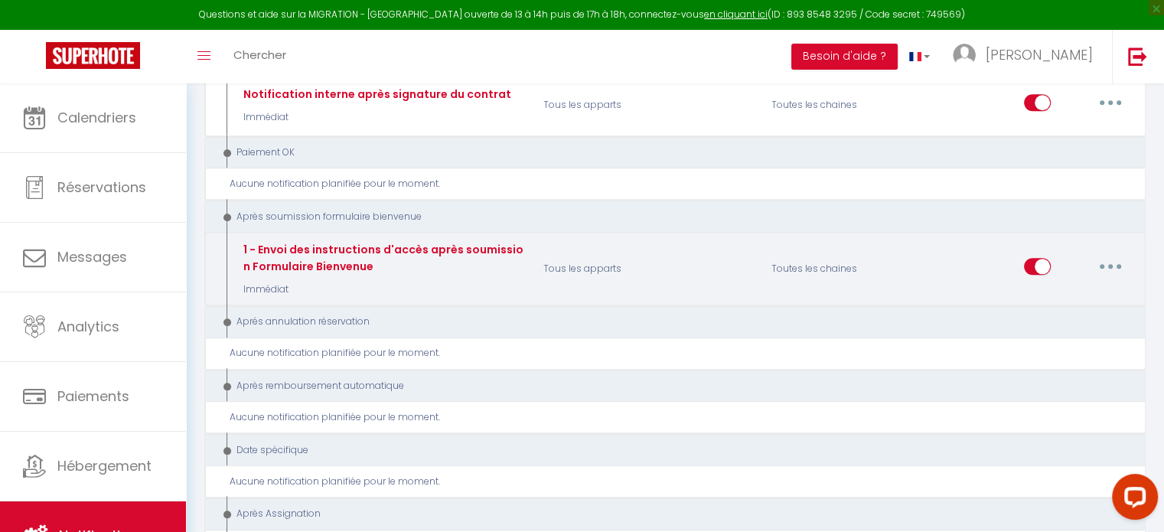
click at [1113, 254] on button "button" at bounding box center [1110, 266] width 43 height 24
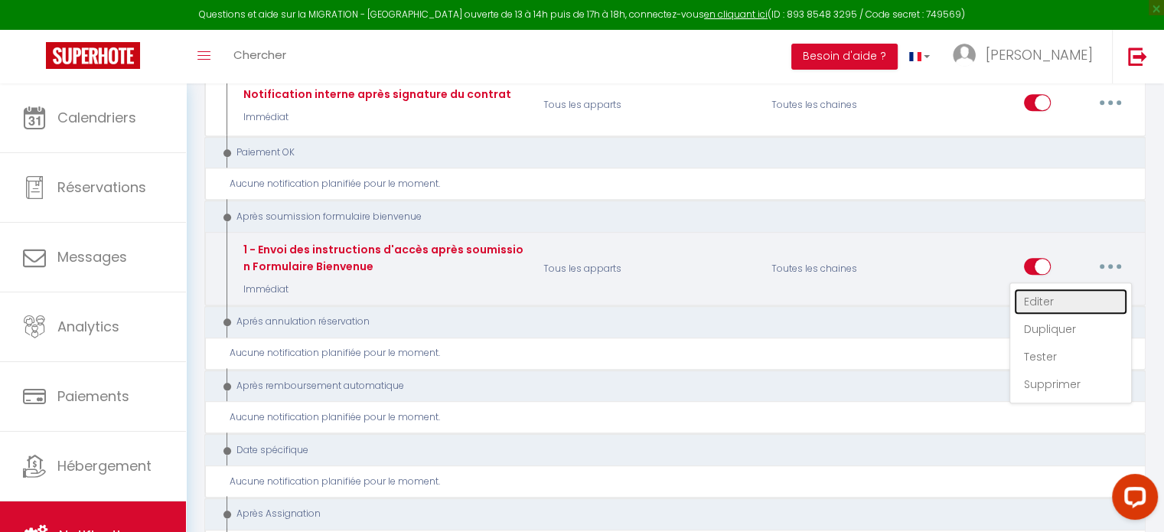
click at [1075, 288] on link "Editer" at bounding box center [1070, 301] width 113 height 26
type input "1 - Envoi des instructions d'accès après soumission Formulaire Bienvenue"
select select "17"
checkbox input "true"
checkbox input "false"
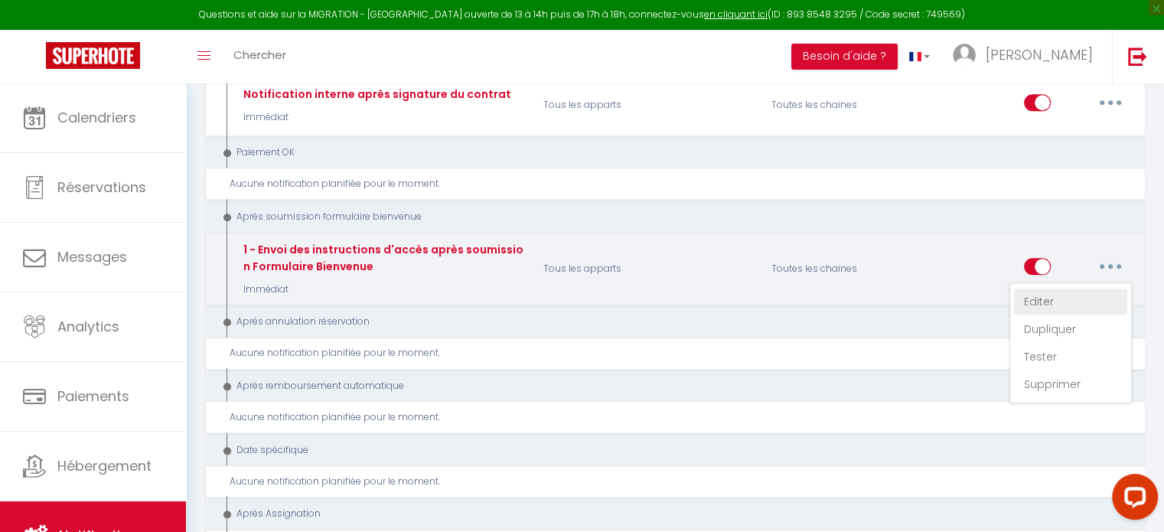
checkbox input "false"
type input "Confirmation de votre réservation - [BOOKING:ID] - [GUEST:FIRST_NAME] [GUEST:LA…"
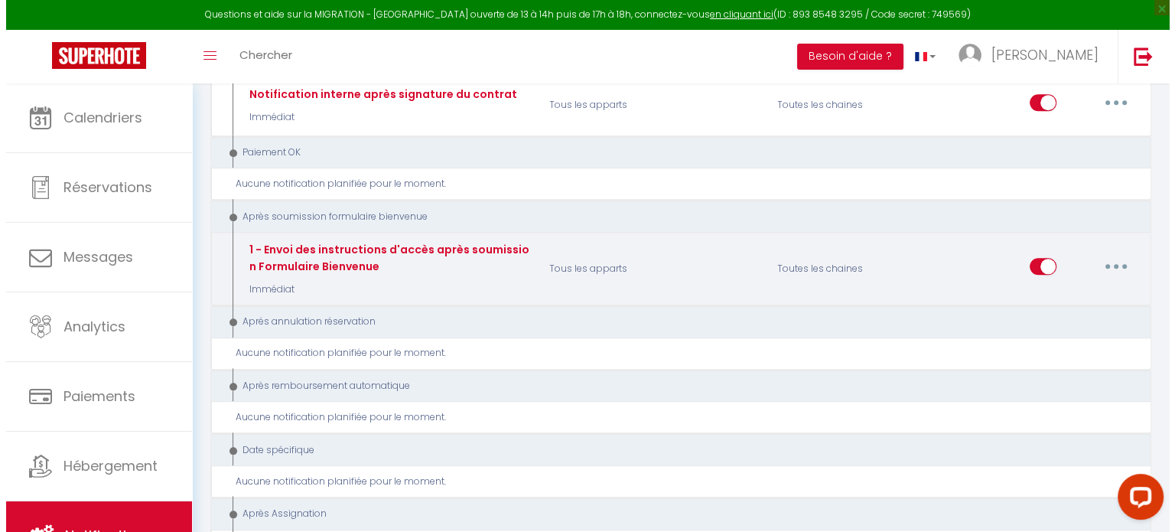
scroll to position [1595, 0]
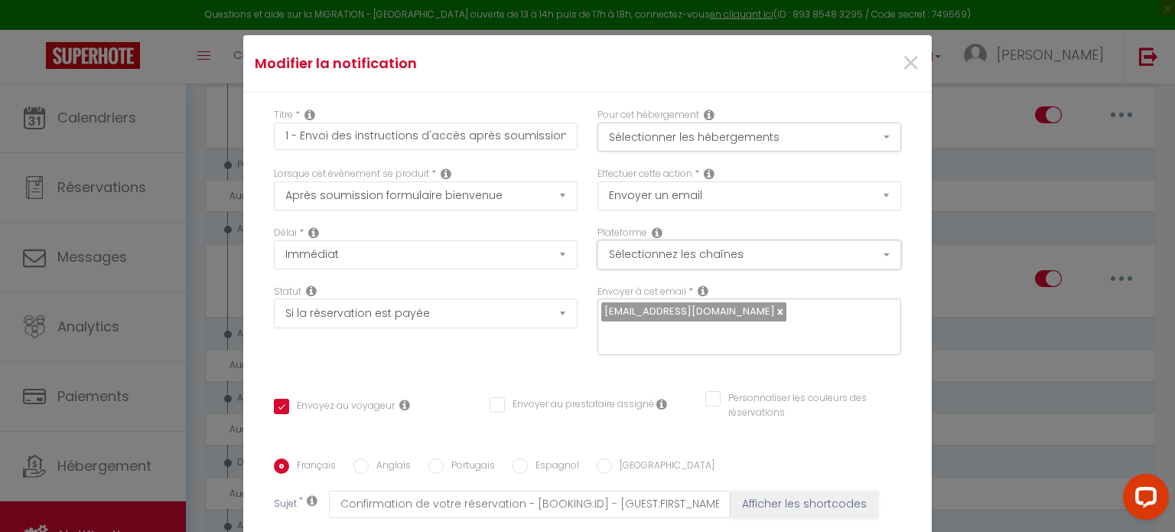
click at [634, 250] on button "Sélectionnez les chaînes" at bounding box center [750, 254] width 304 height 29
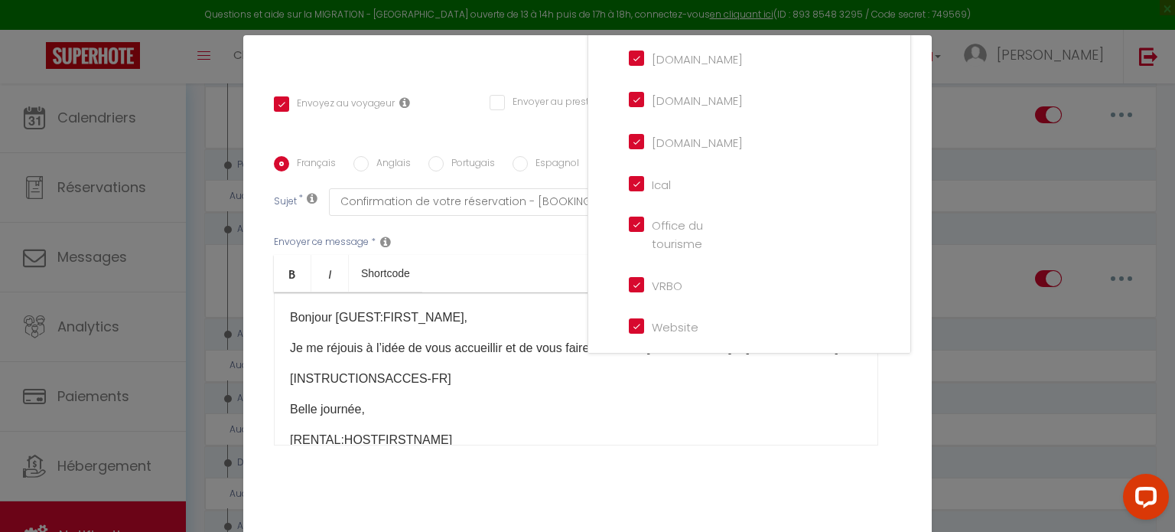
scroll to position [306, 0]
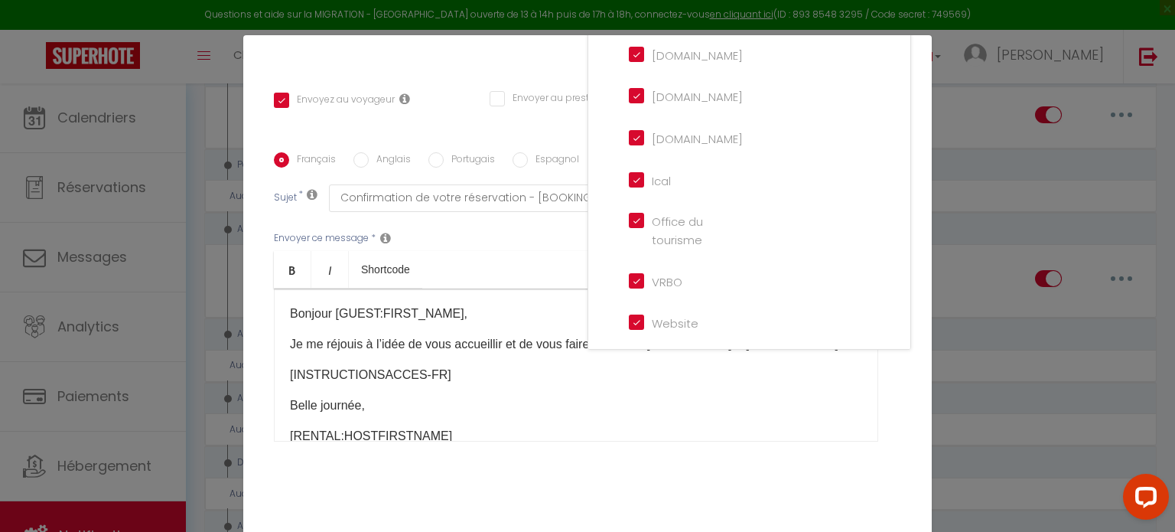
click at [529, 384] on p "[INSTRUCTIONSACCES-FR]" at bounding box center [576, 375] width 572 height 18
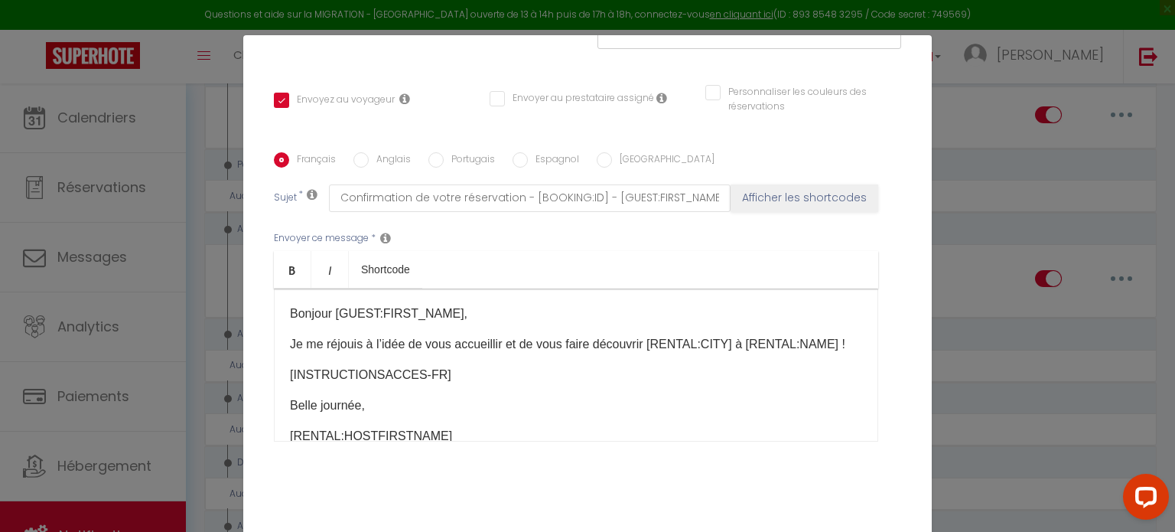
click at [526, 353] on p "Je me réjouis à l’idée de vous accueillir et de vous faire découvrir [RENTAL:CI…" at bounding box center [576, 344] width 572 height 18
click at [761, 339] on p "Je me réjouis à l’idée de vous accueillir et de vous faire découvrir [RENTAL:CI…" at bounding box center [576, 344] width 572 height 18
drag, startPoint x: 743, startPoint y: 344, endPoint x: 727, endPoint y: 343, distance: 16.1
click at [727, 343] on p "Je me réjouis à l’idée de vous accueillir et de vous faire découvrir [RENTAL:CI…" at bounding box center [576, 344] width 572 height 18
click at [562, 349] on p "Je me réjouis à l’idée de vous accueillir et de vous faire découvrir [RENTAL:CI…" at bounding box center [576, 344] width 572 height 18
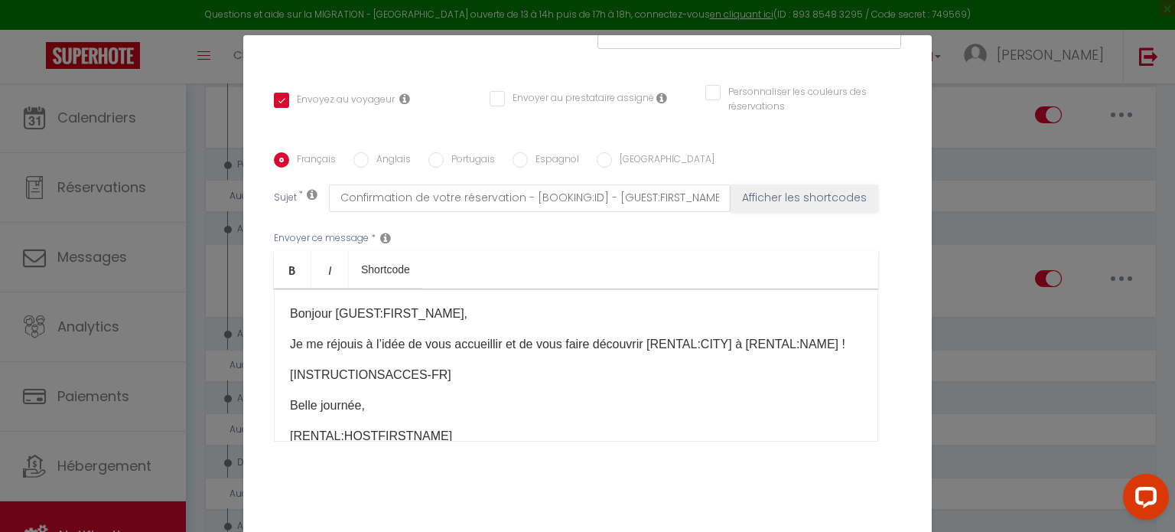
click at [334, 353] on p "Je me réjouis à l’idée de vous accueillir et de vous faire découvrir [RENTAL:CI…" at bounding box center [576, 344] width 572 height 18
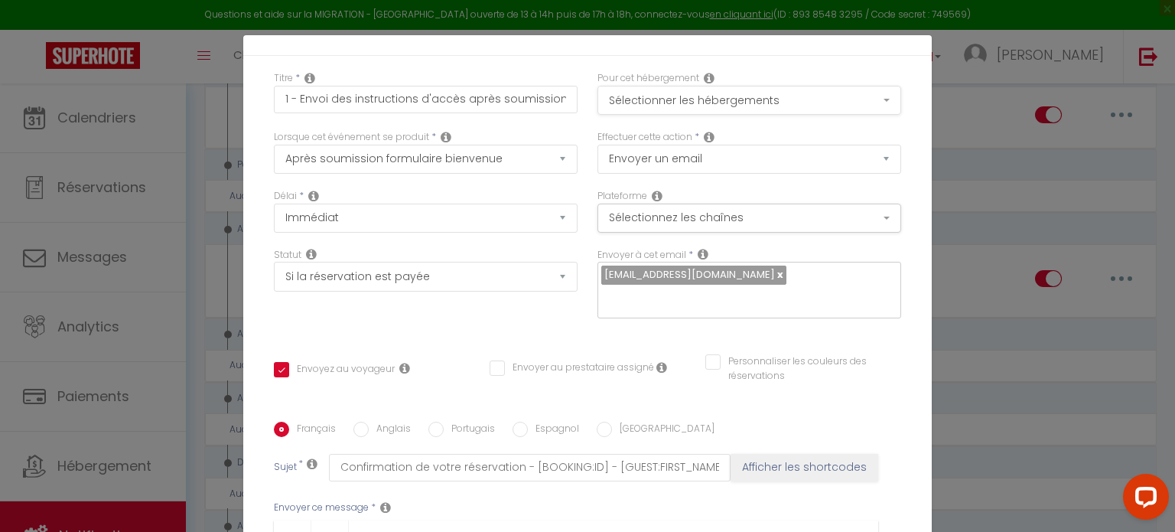
scroll to position [0, 0]
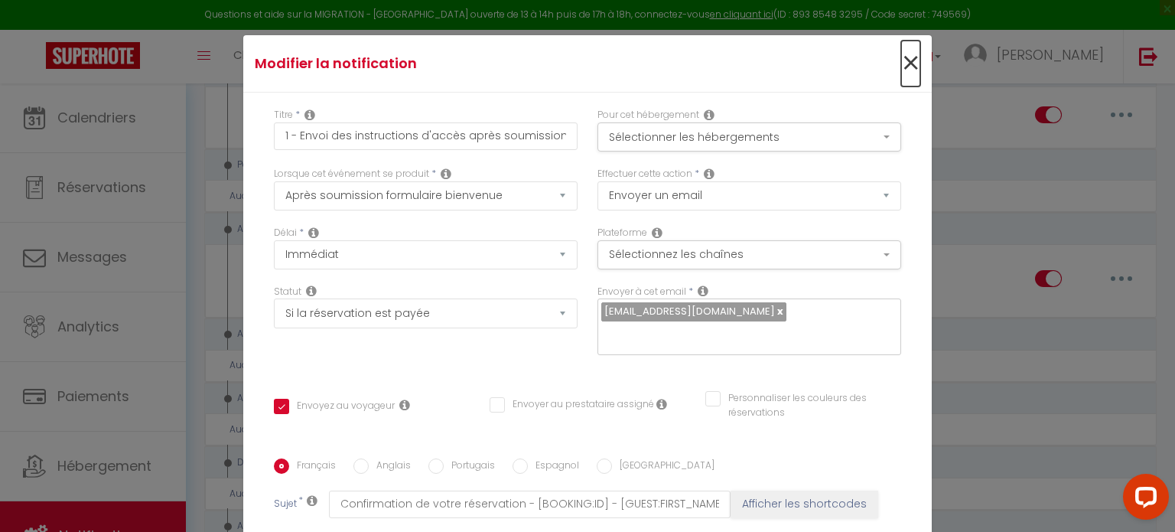
drag, startPoint x: 895, startPoint y: 83, endPoint x: 869, endPoint y: 204, distance: 123.7
click at [888, 255] on form "Modifier la notification × Titre * 1 - Envoi des instructions d'accès après sou…" at bounding box center [587, 472] width 689 height 875
click at [857, 188] on select "Envoyer un email Envoyer un SMS Envoyer une notification push" at bounding box center [750, 195] width 304 height 29
click at [907, 238] on div "Titre * 1 - Envoi des instructions d'accès après soumission Formulaire Bienvenu…" at bounding box center [587, 459] width 689 height 732
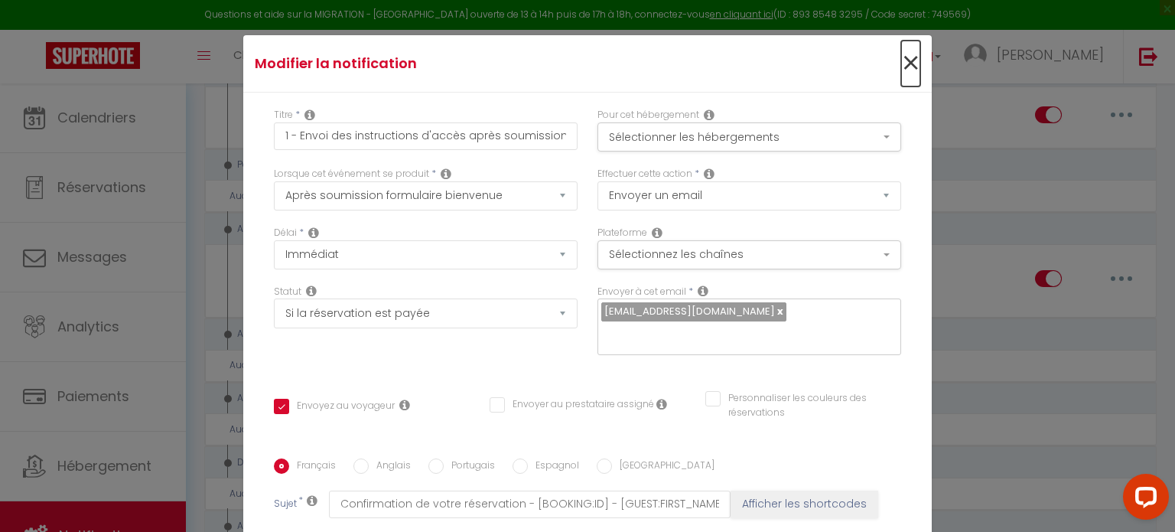
click at [901, 61] on span "×" at bounding box center [910, 64] width 19 height 46
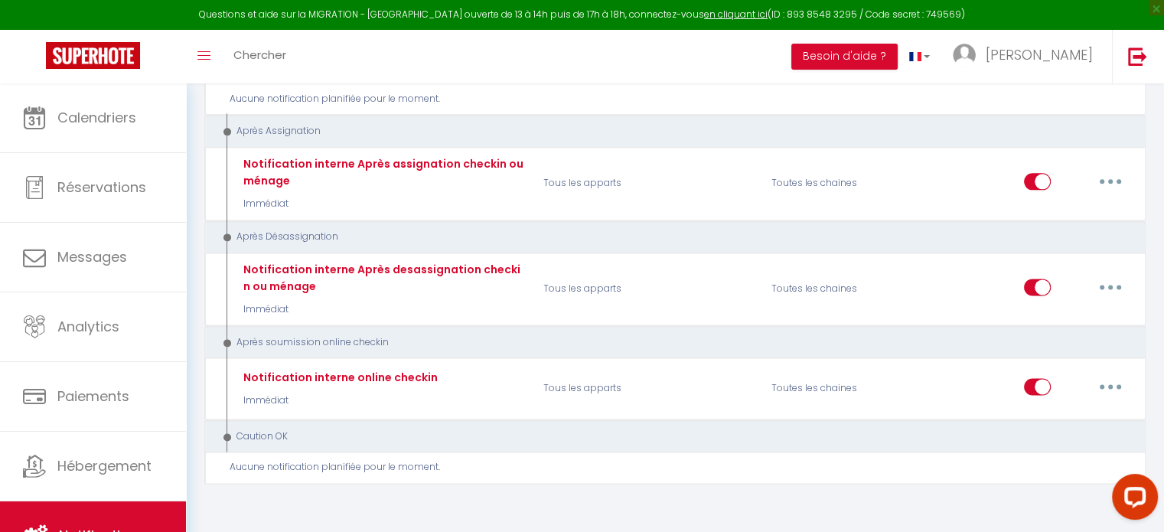
scroll to position [1999, 0]
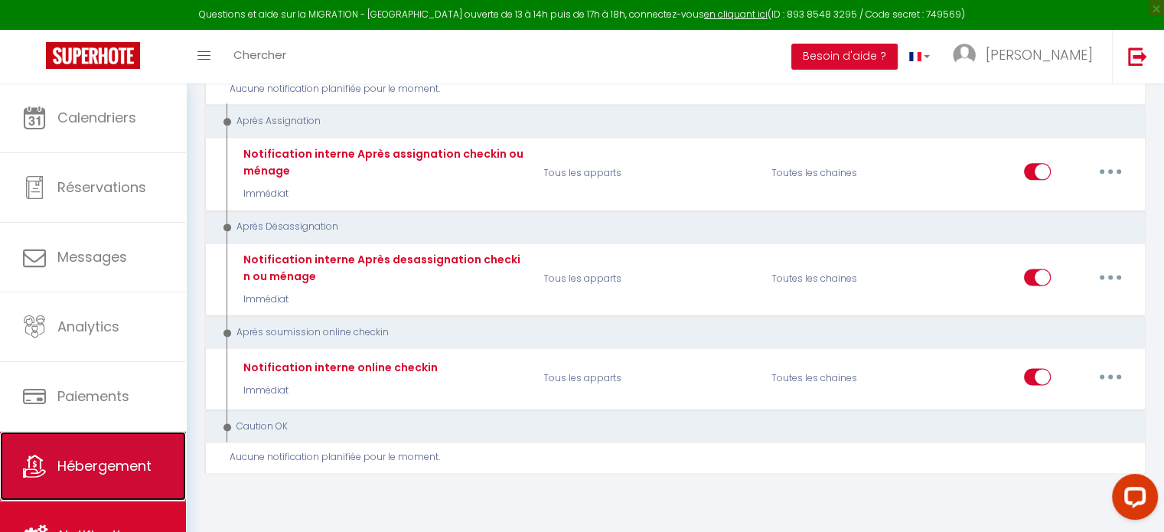
click at [130, 487] on link "Hébergement" at bounding box center [93, 466] width 186 height 69
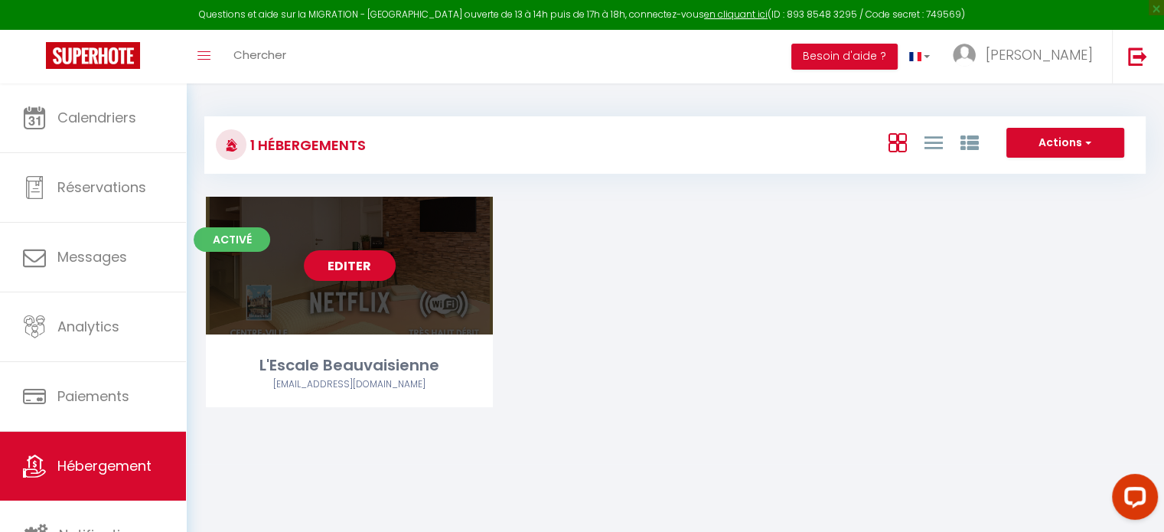
click at [352, 275] on link "Editer" at bounding box center [350, 265] width 92 height 31
select select "3"
select select "2"
select select "1"
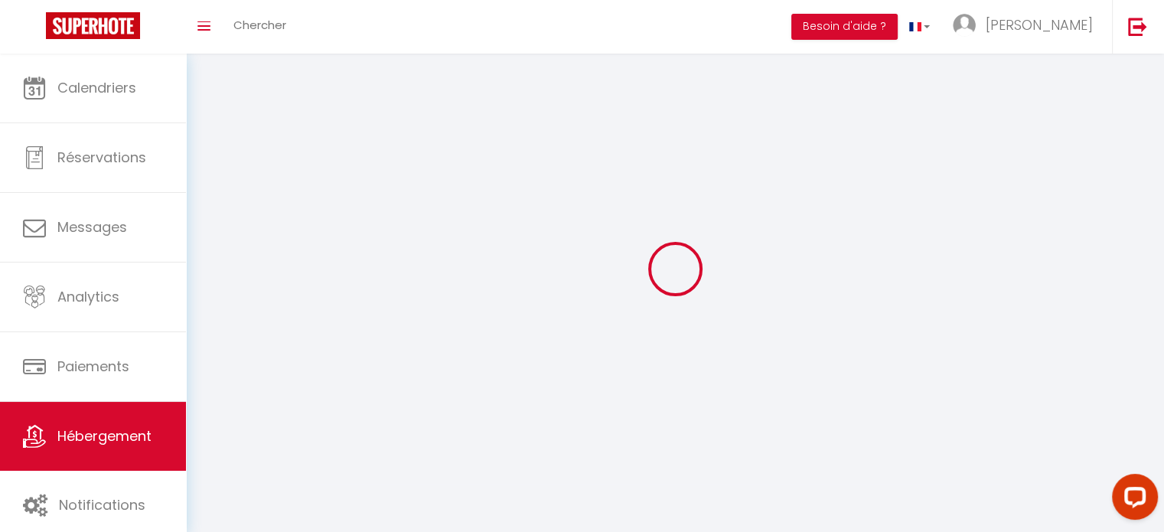
select select
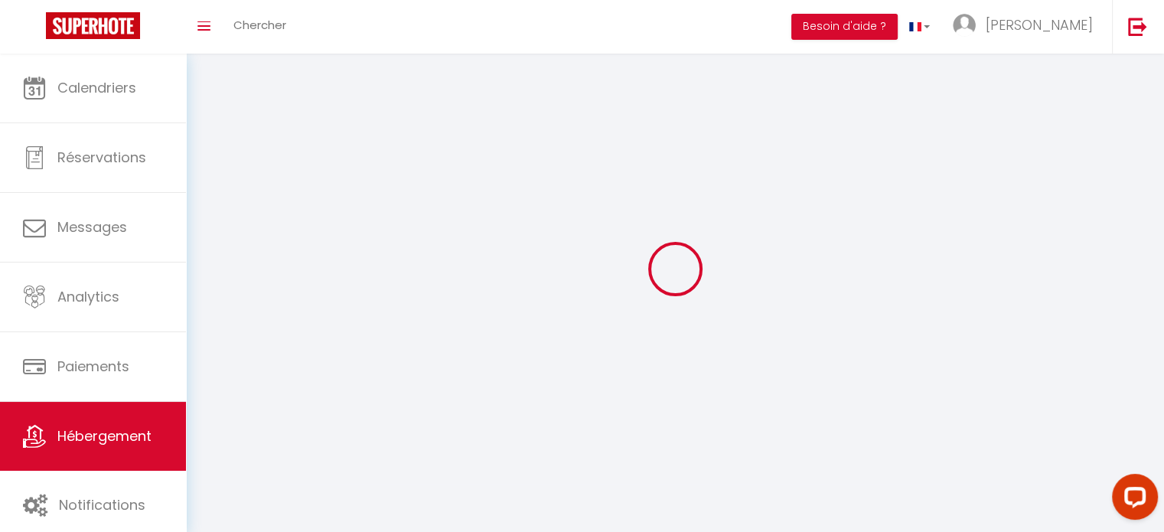
checkbox input "false"
select select
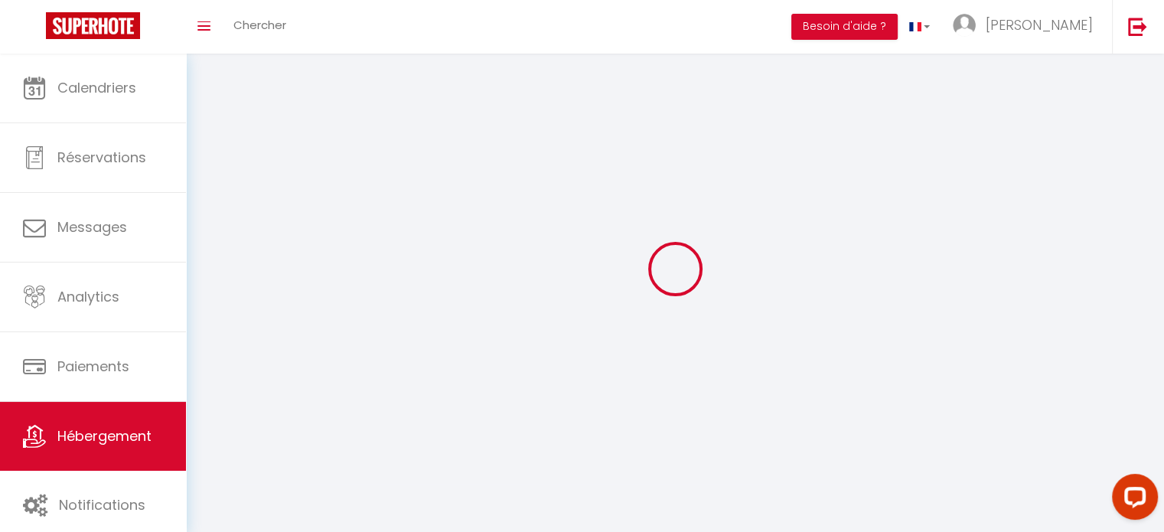
select select
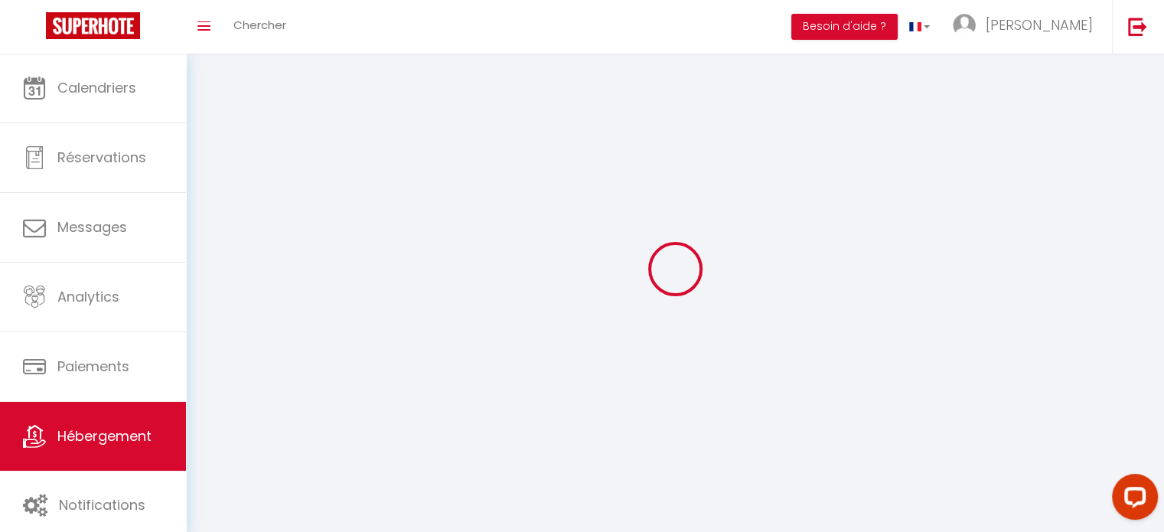
select select
checkbox input "false"
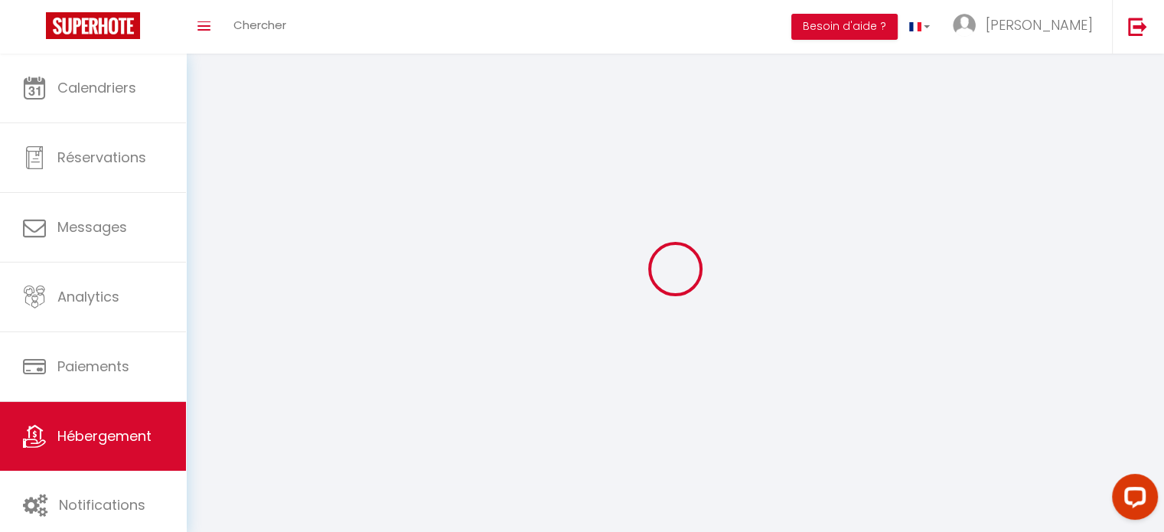
select select
select select "28"
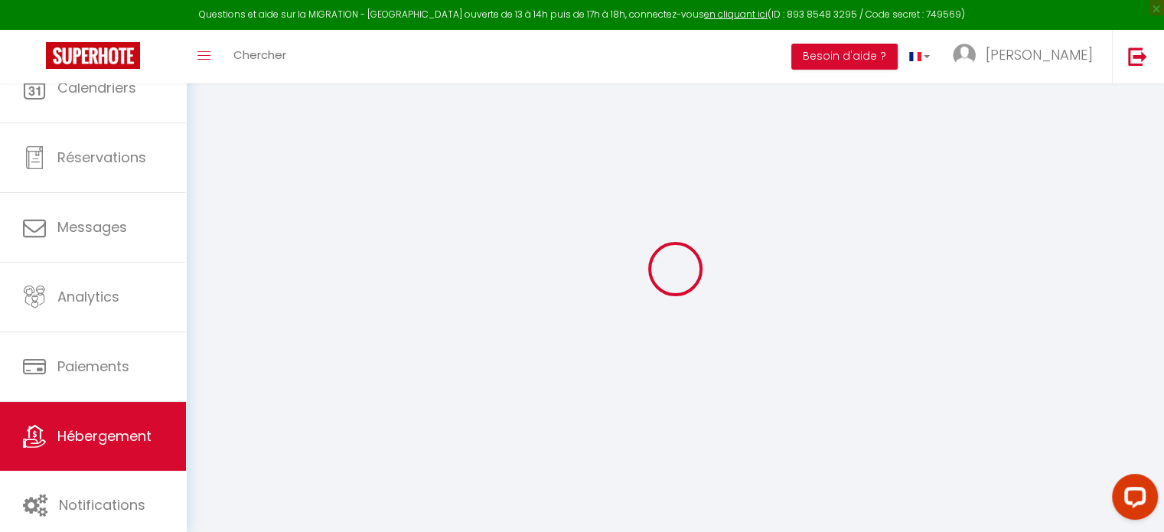
select select
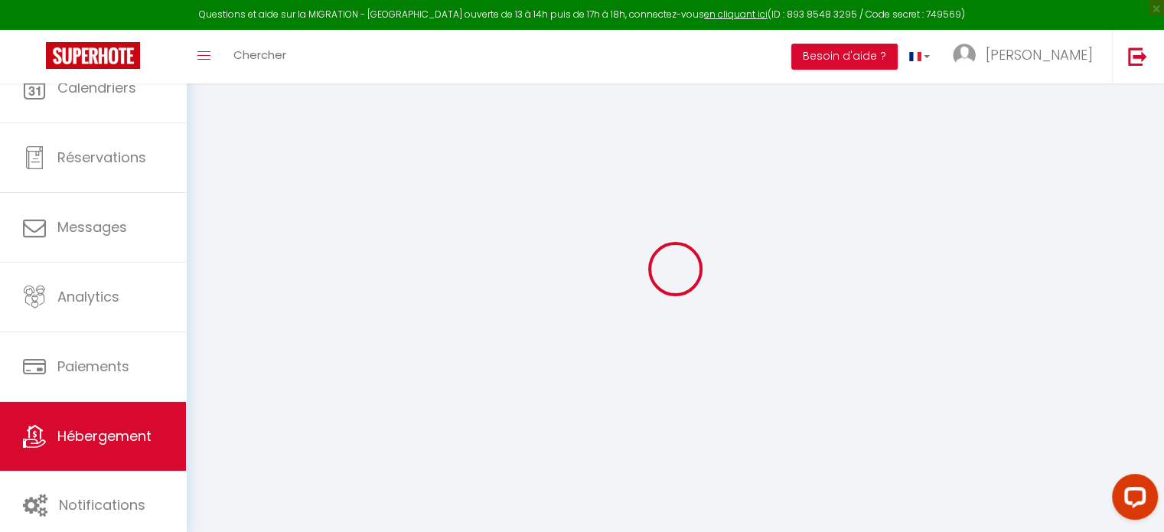
select select
checkbox input "false"
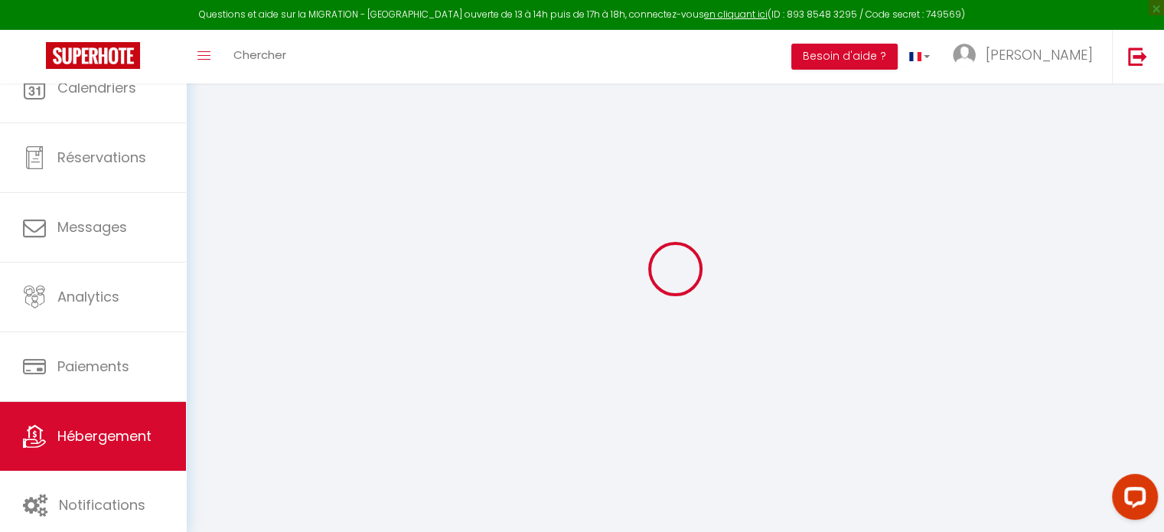
select select
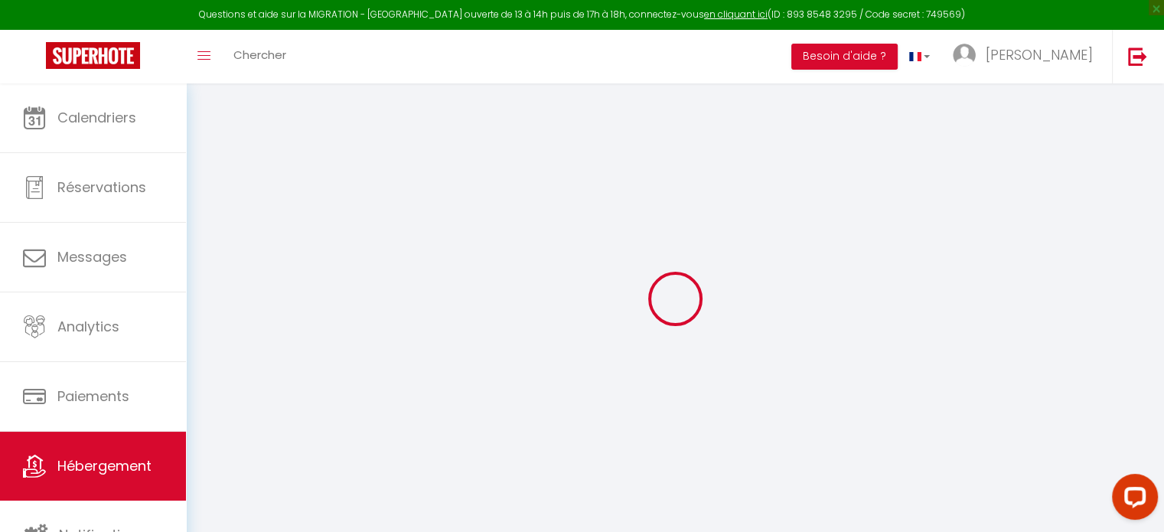
select select
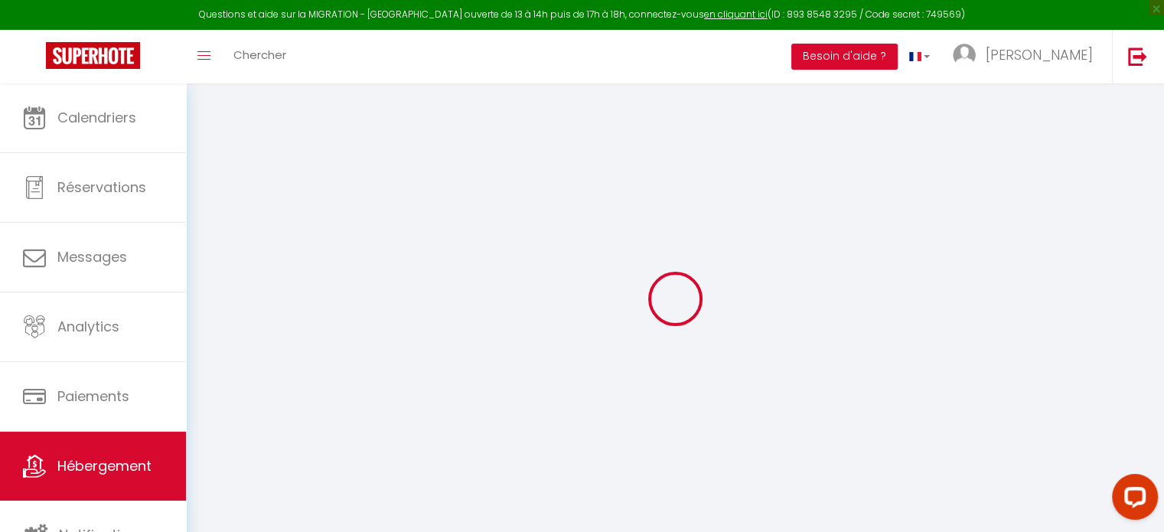
select select
checkbox input "false"
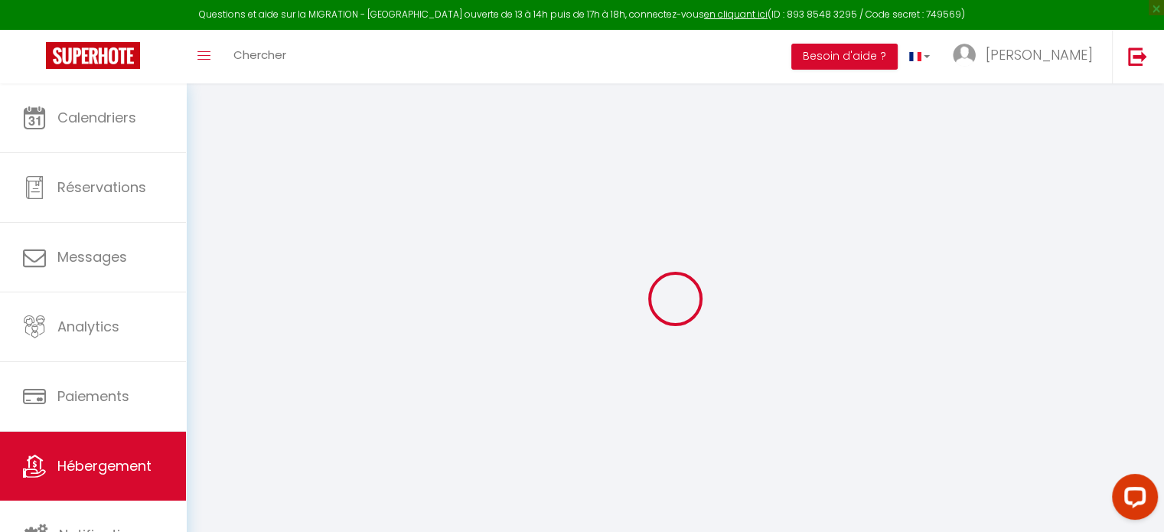
select select
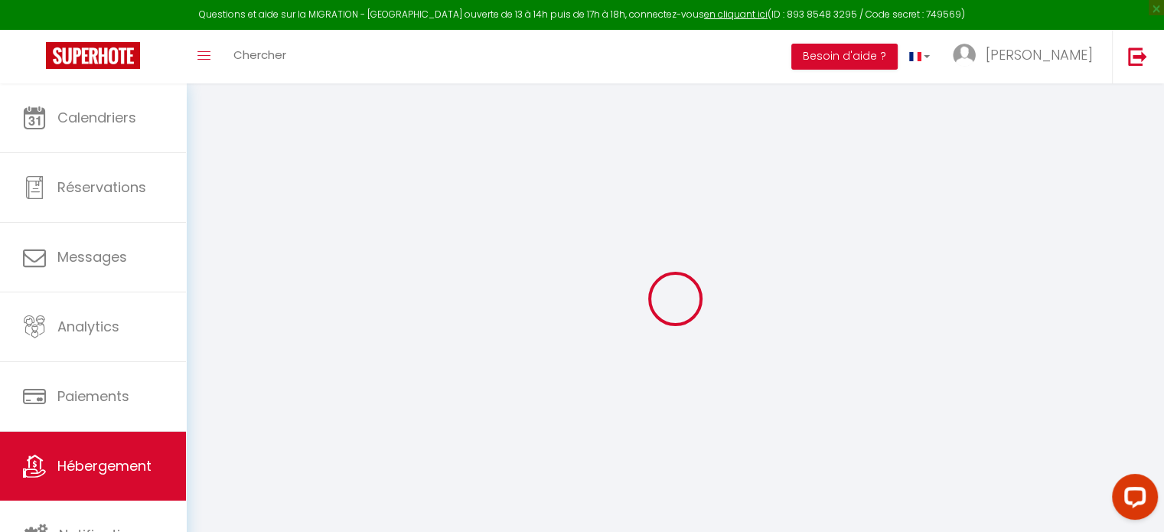
select select
checkbox input "false"
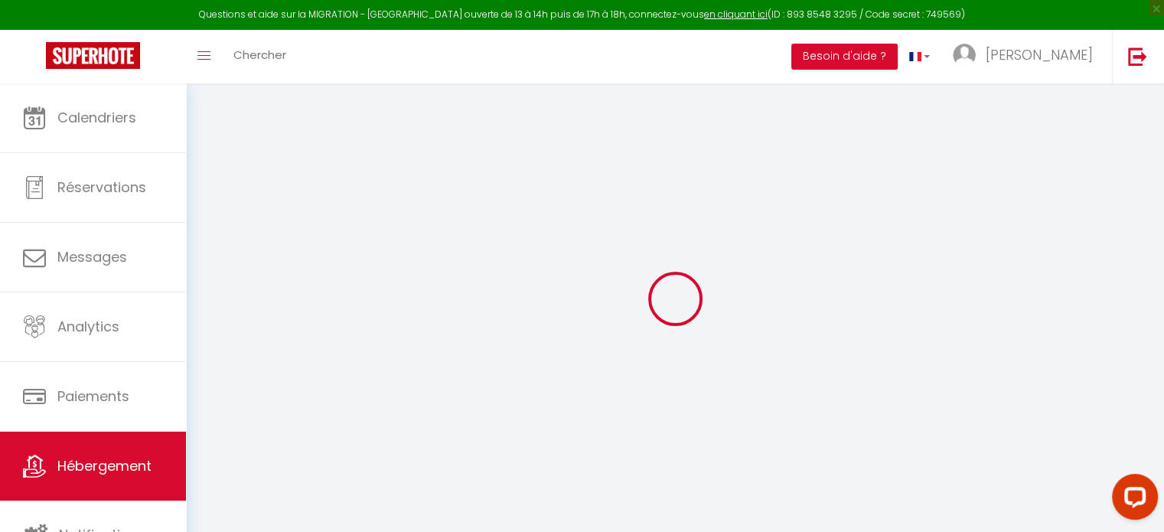
checkbox input "false"
select select
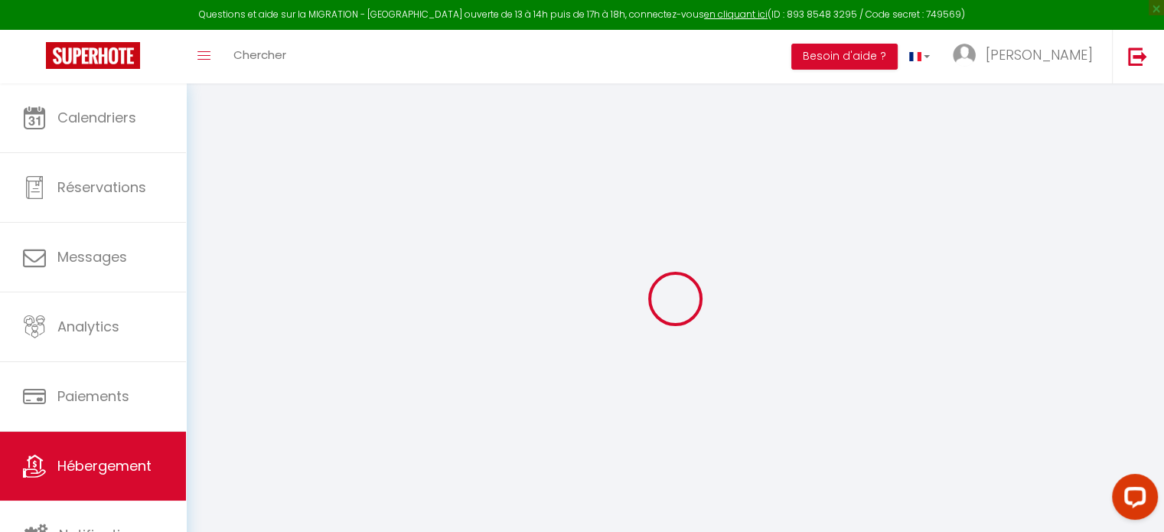
select select
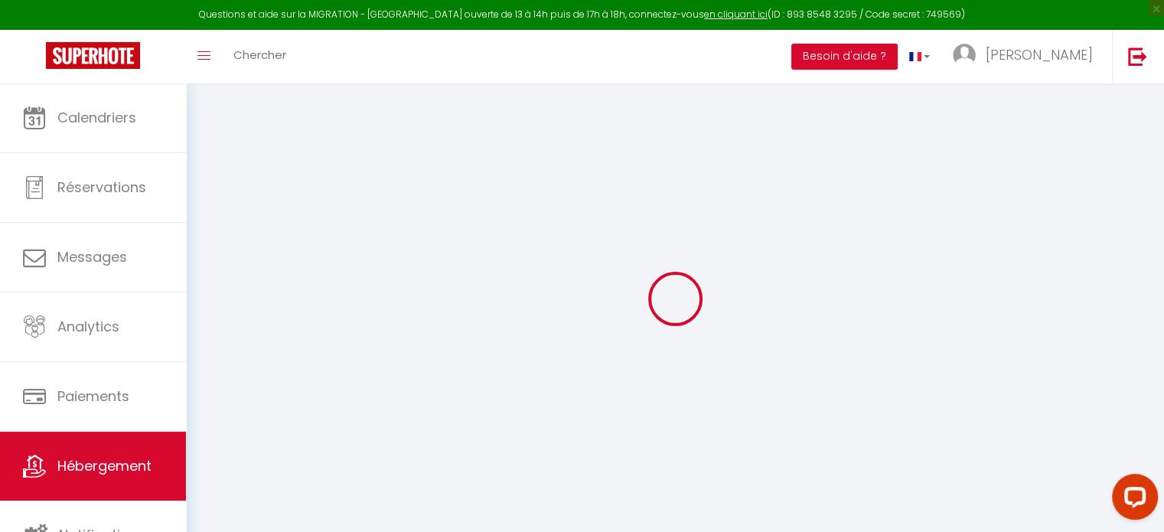
checkbox input "false"
select select
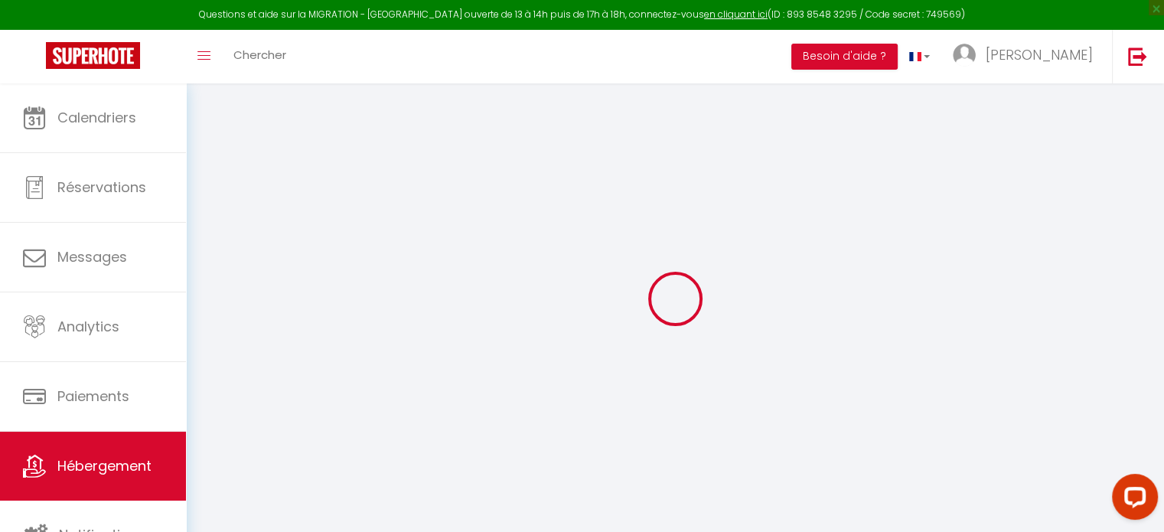
select select
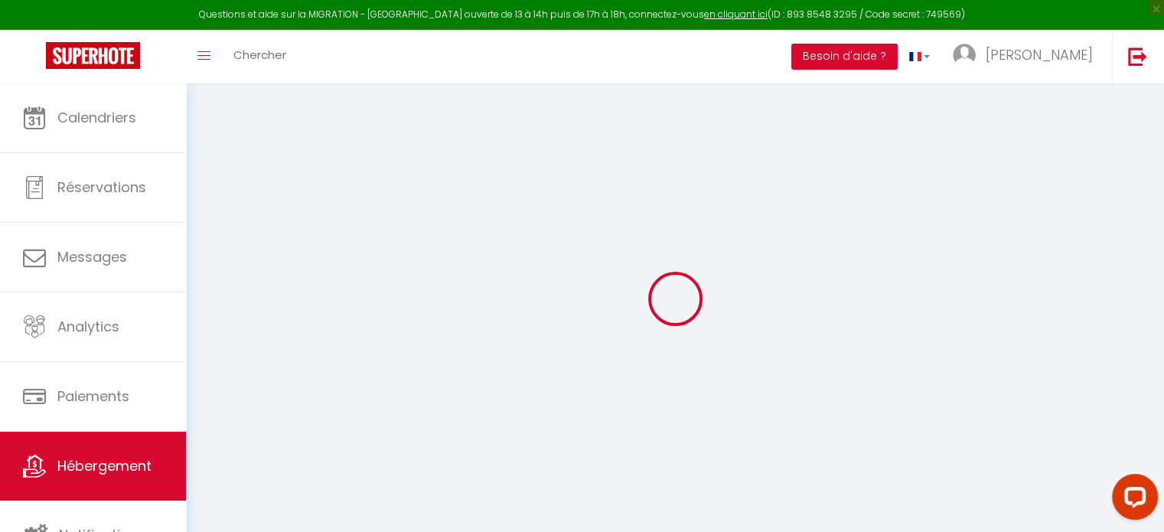
select select
checkbox input "false"
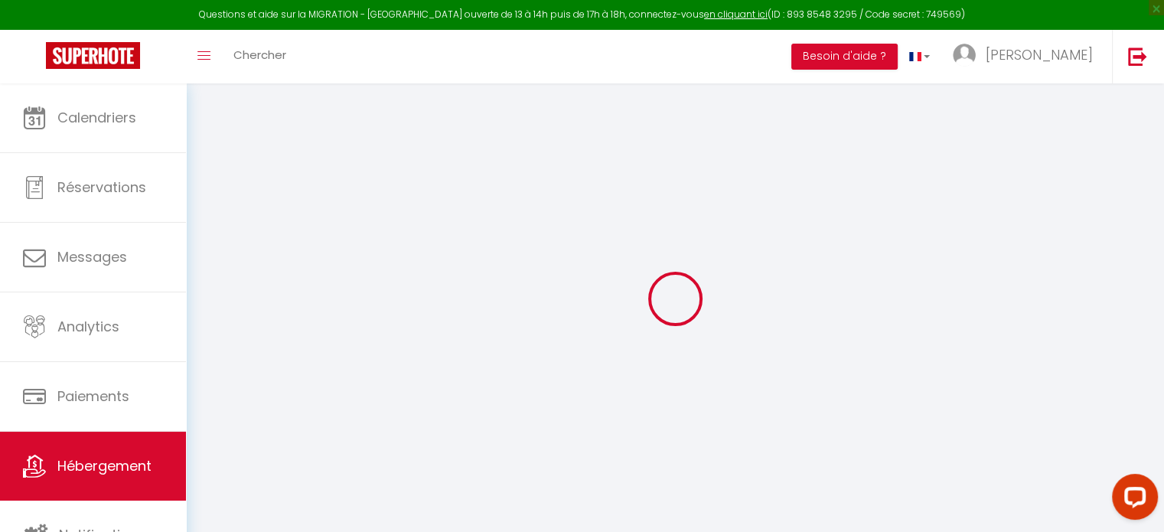
checkbox input "false"
select select
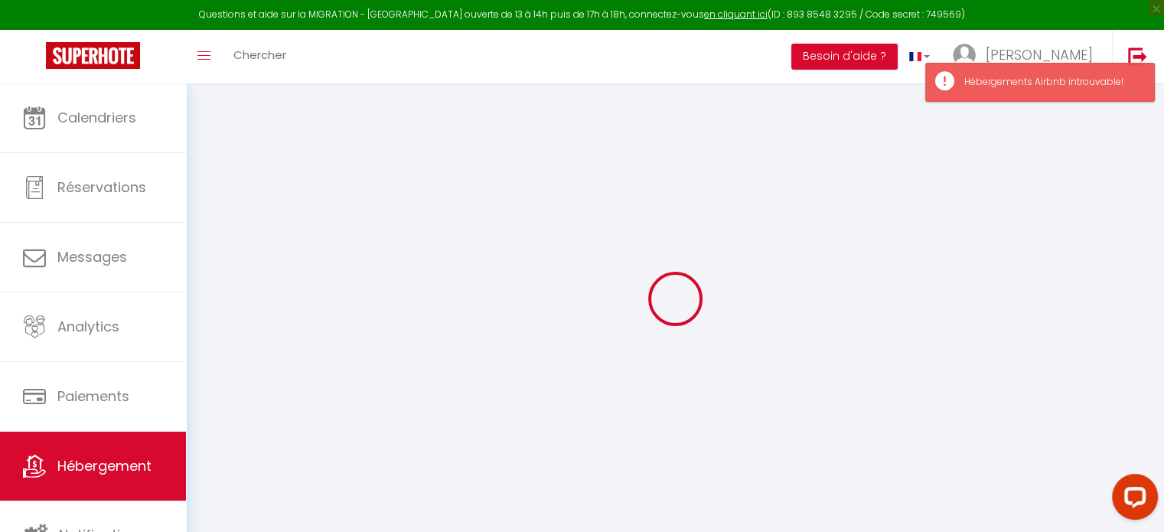
type input "L'Escale Beauvaisienne"
type input "[PERSON_NAME]"
type input "BOURDON"
type input "[STREET_ADDRESS]"
type input "77360"
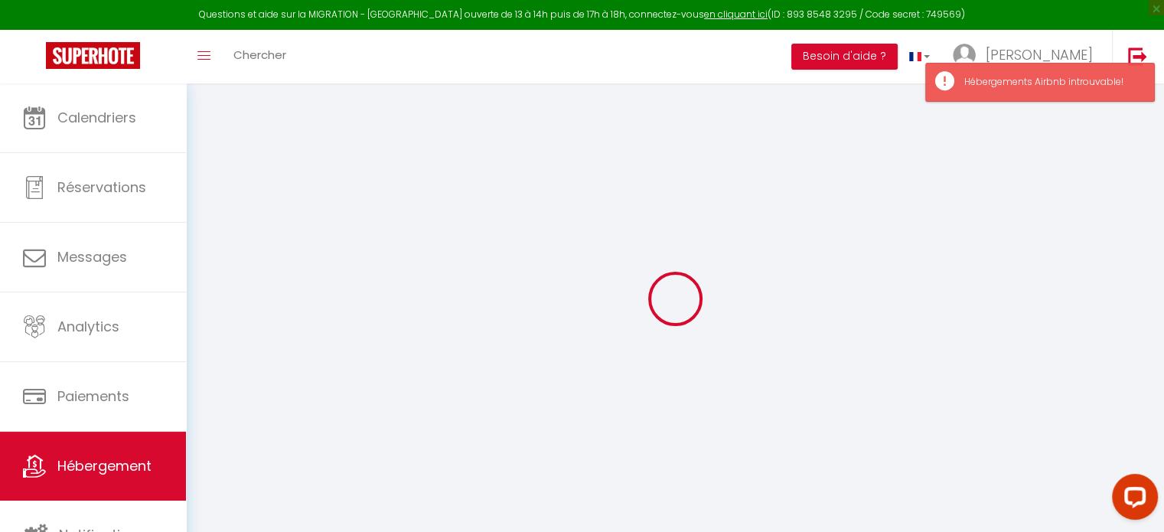
type input "[GEOGRAPHIC_DATA]"
select select "2"
type input "49"
type input "25"
type input "500"
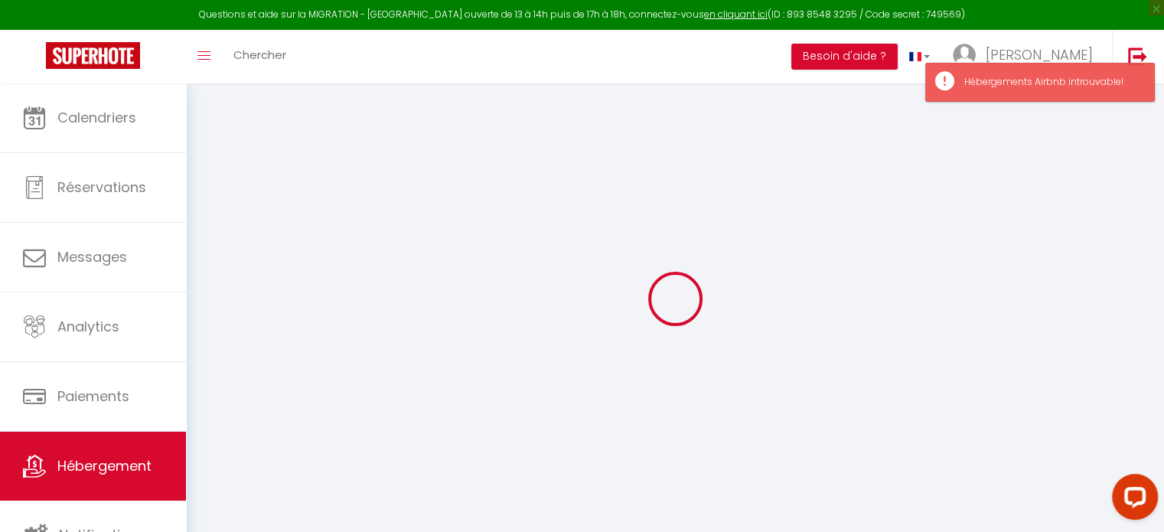
select select
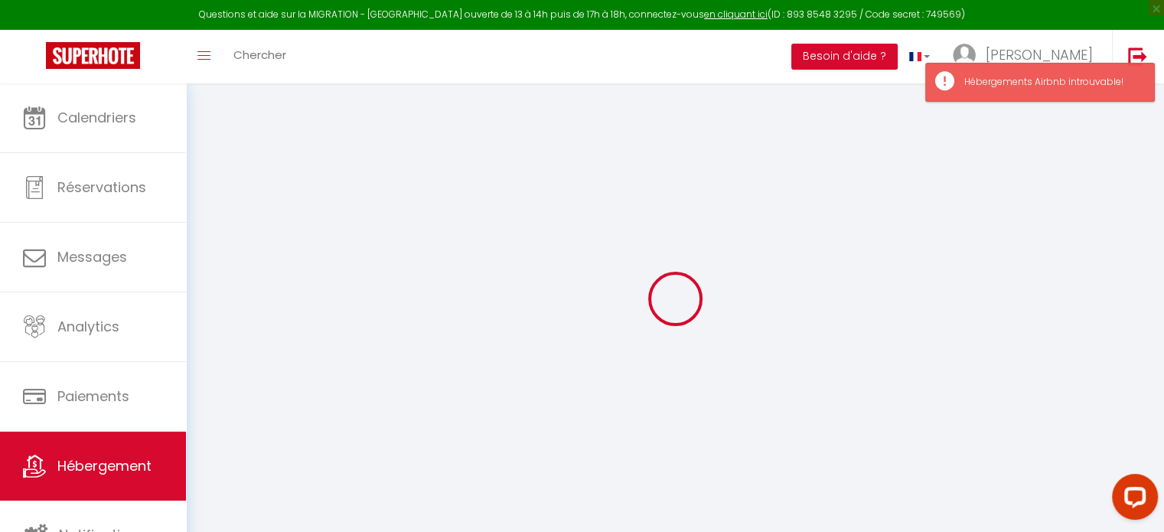
type input "[STREET_ADDRESS]"
type input "60000"
type input "[GEOGRAPHIC_DATA]"
type input "[EMAIL_ADDRESS][DOMAIN_NAME]"
select select "15181"
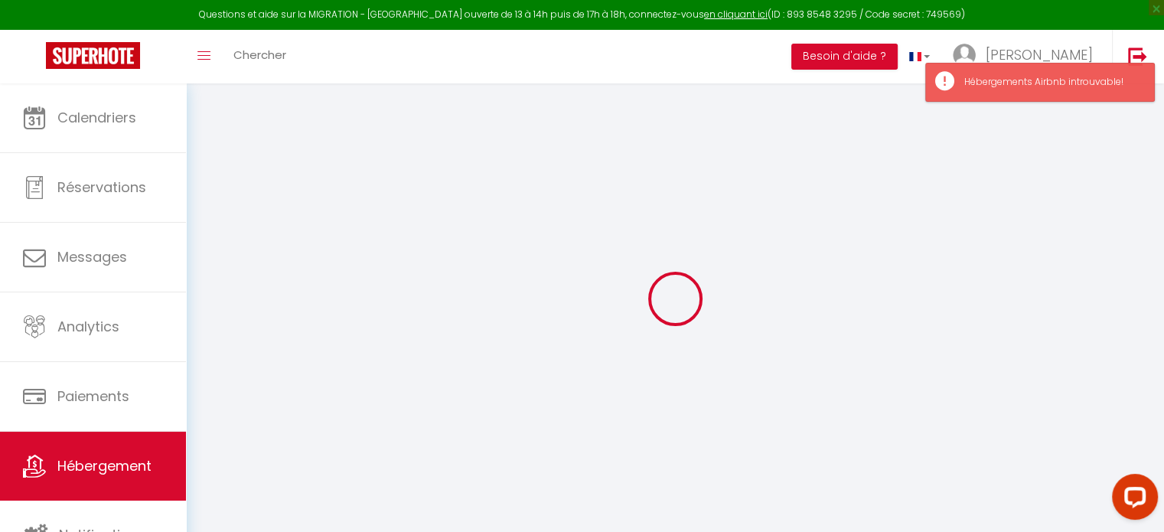
checkbox input "false"
type input "0"
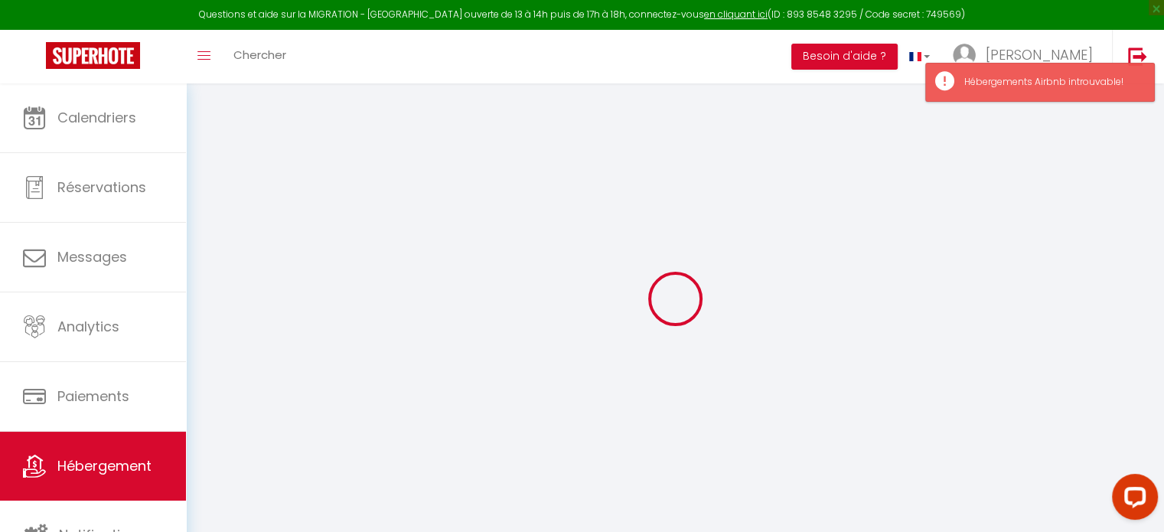
type input "20"
type input "0"
type input "5"
type input "0"
select select
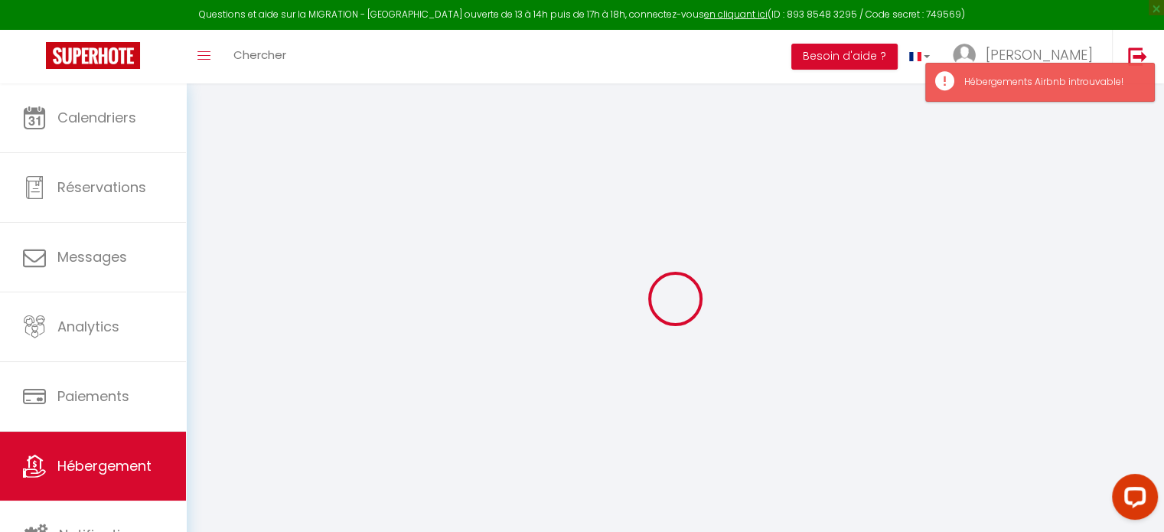
select select
checkbox input "false"
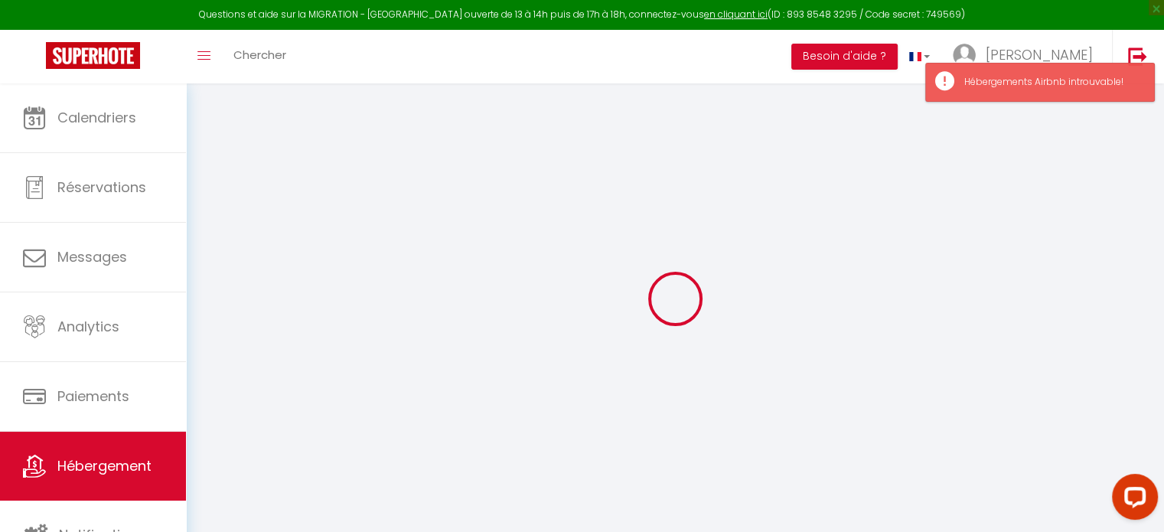
checkbox input "false"
select select
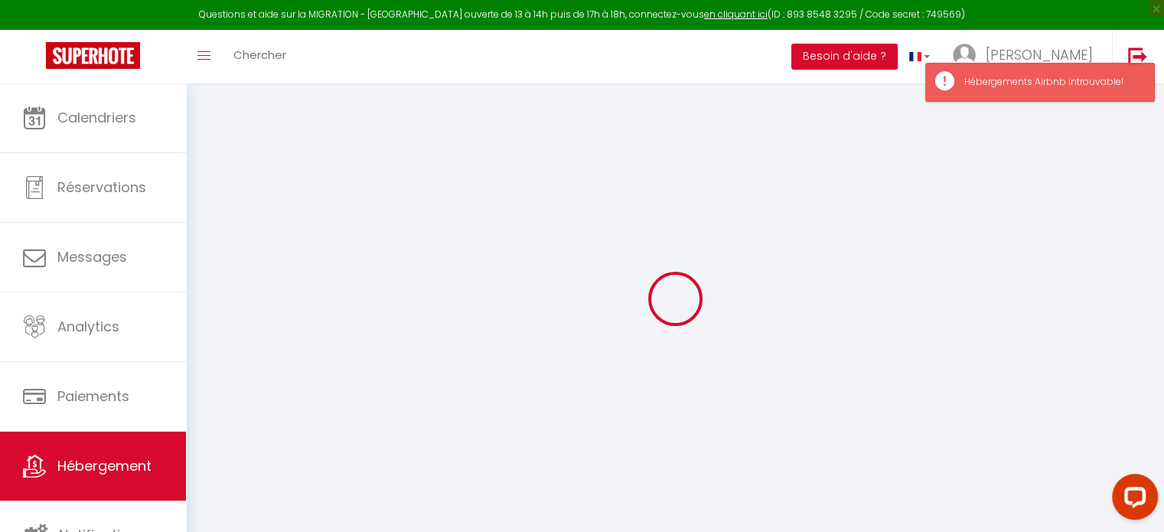
select select
checkbox input "false"
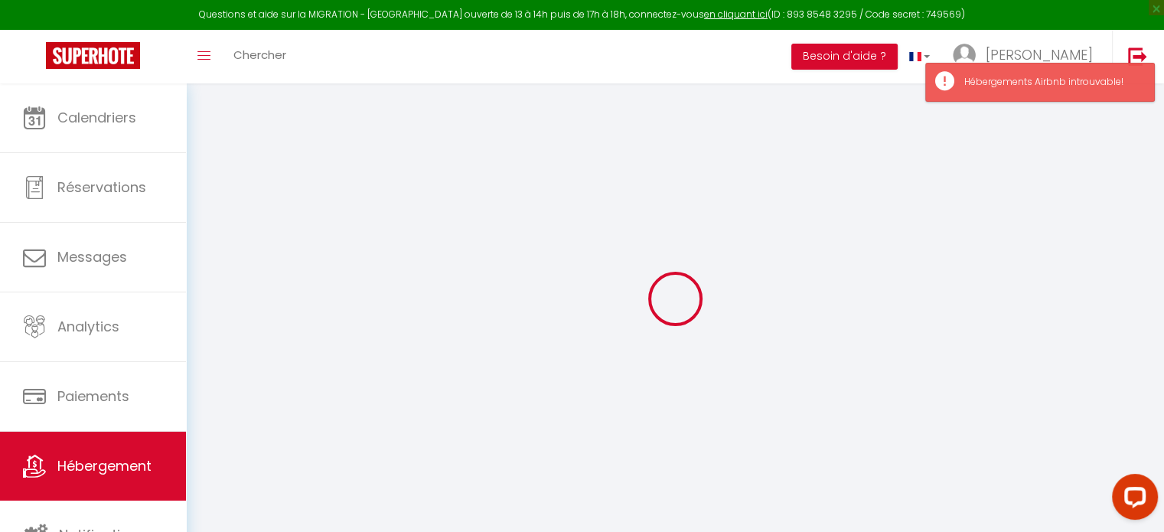
checkbox input "false"
select select
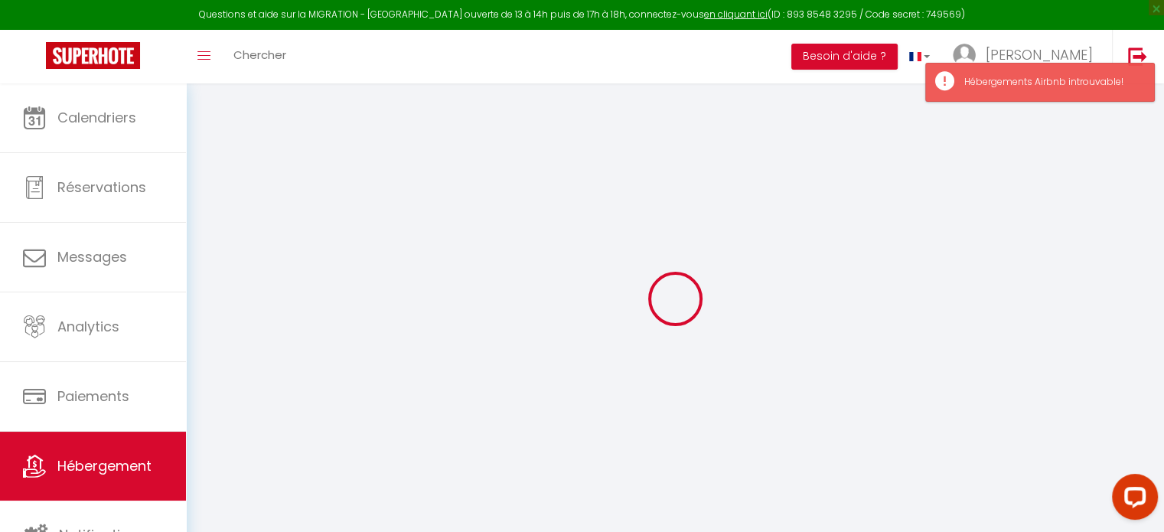
select select
checkbox input "false"
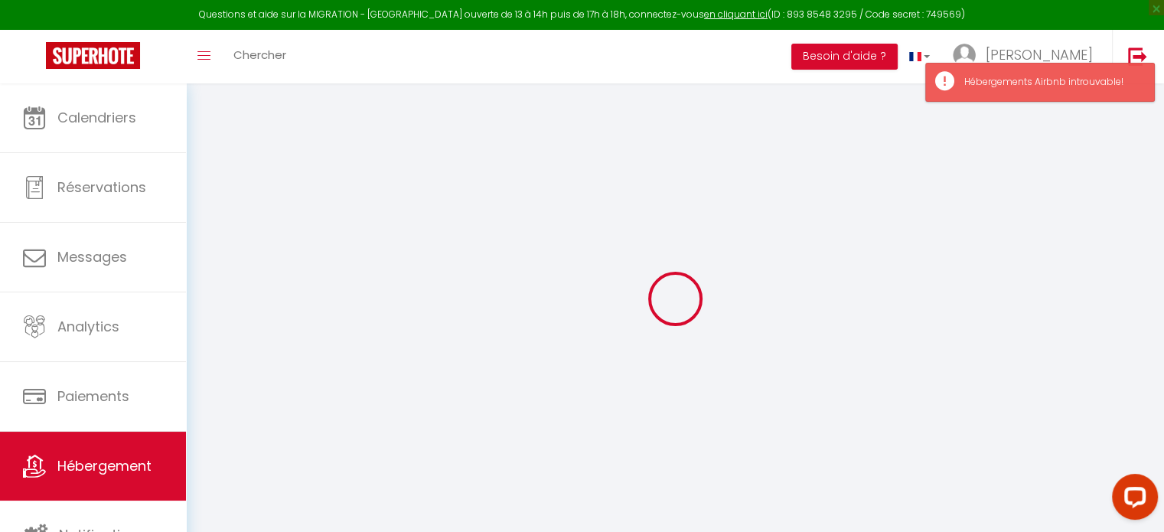
checkbox input "false"
select select "49434"
select select "16:00"
select select
select select "11:00"
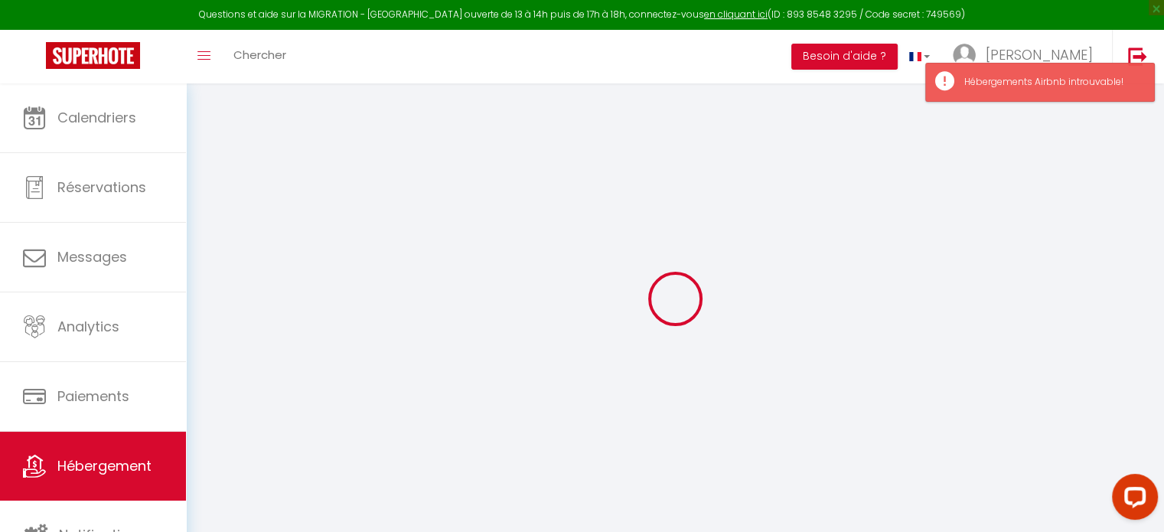
select select "30"
select select "120"
checkbox input "false"
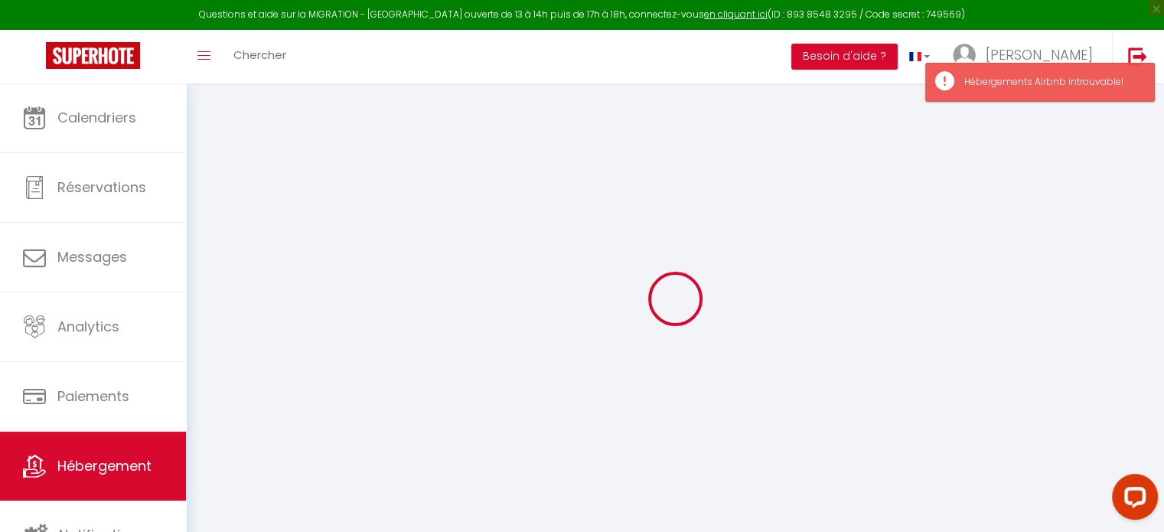
checkbox input "false"
select select
checkbox input "false"
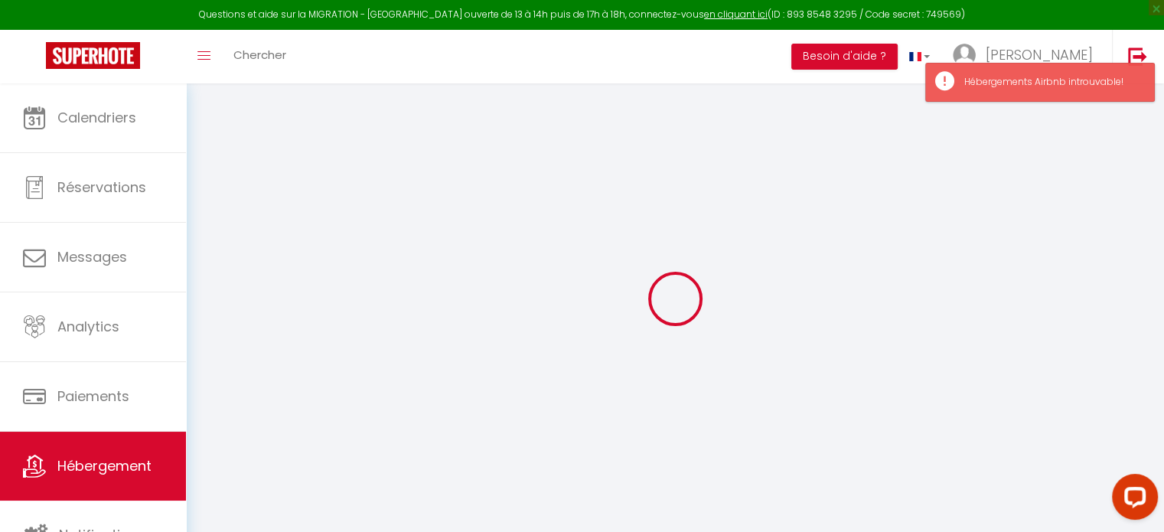
checkbox input "false"
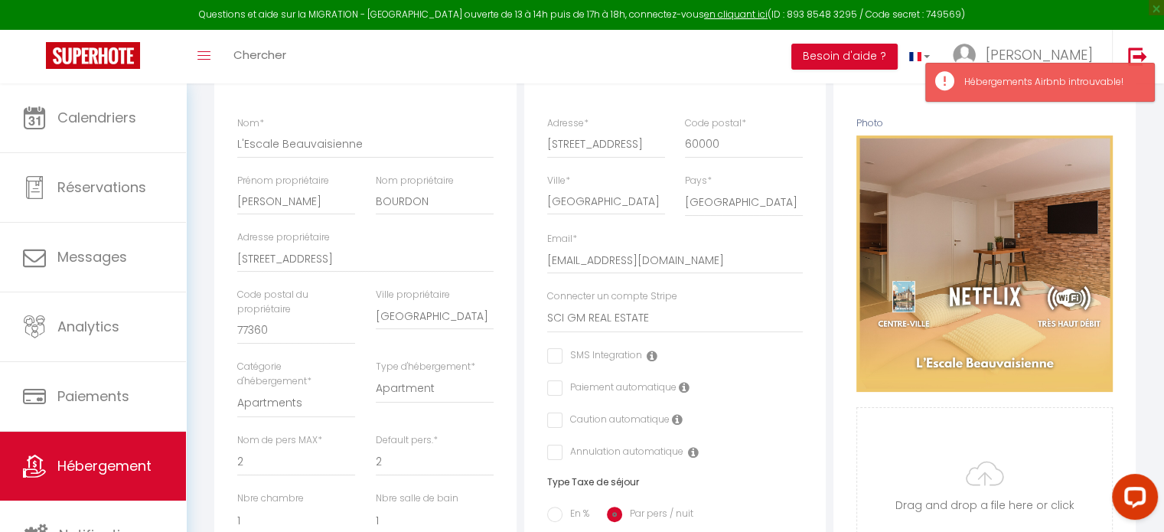
scroll to position [306, 0]
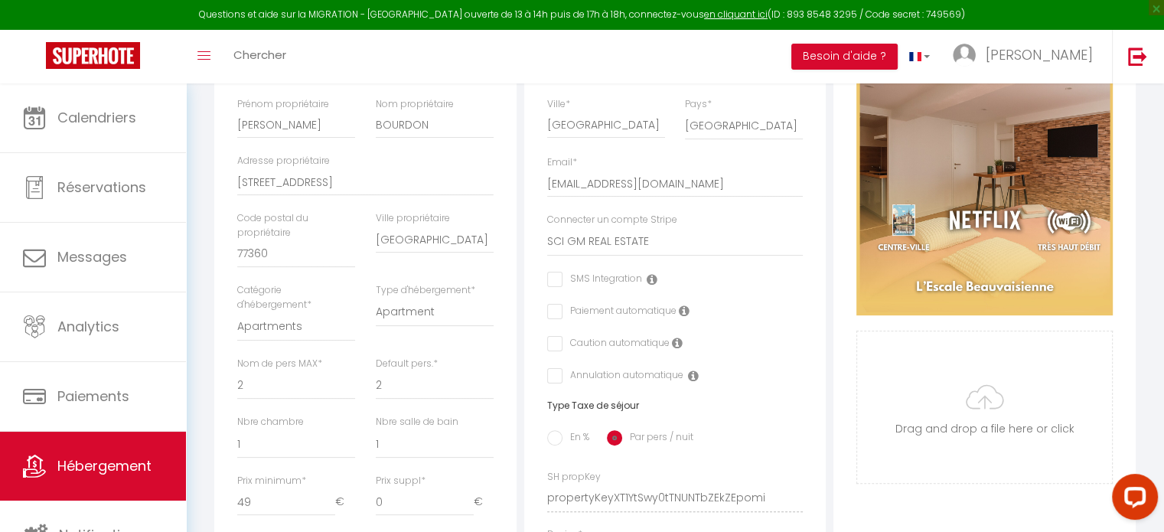
click at [692, 382] on icon at bounding box center [693, 376] width 11 height 12
click at [688, 382] on icon at bounding box center [693, 376] width 11 height 12
click at [689, 382] on icon at bounding box center [693, 376] width 11 height 12
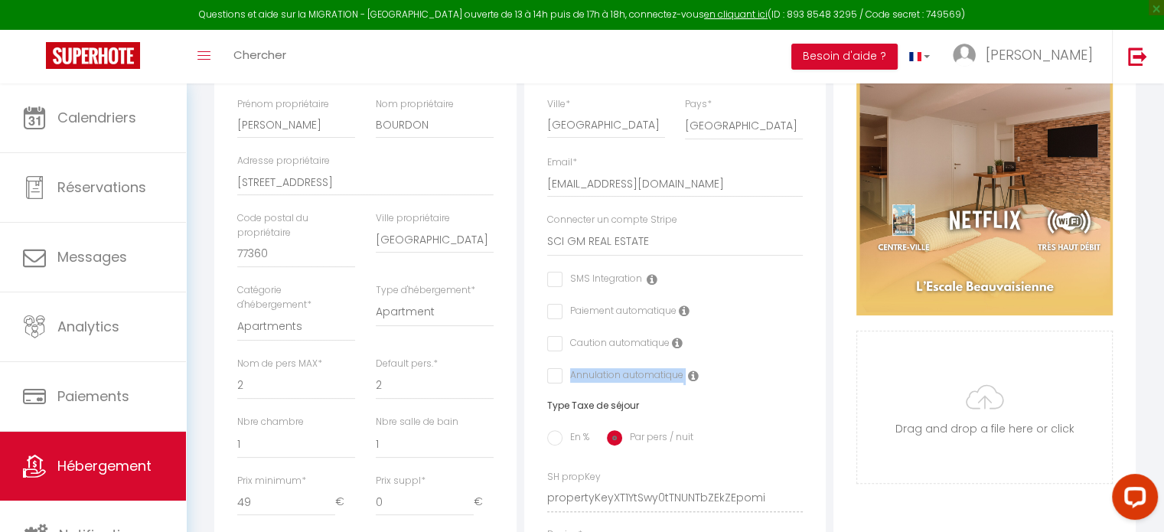
click at [689, 382] on icon at bounding box center [693, 376] width 11 height 12
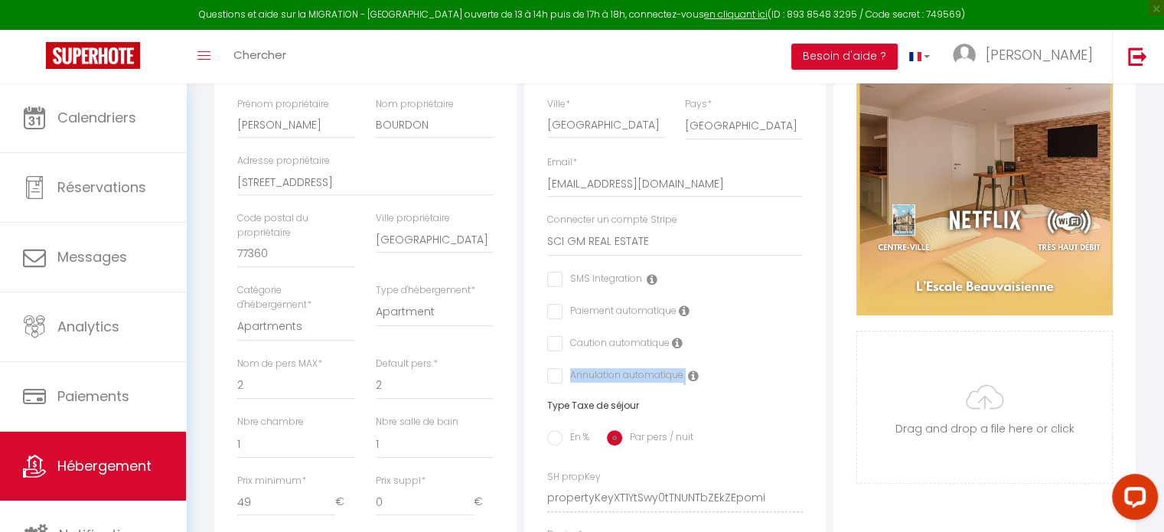
click at [689, 382] on icon at bounding box center [693, 376] width 11 height 12
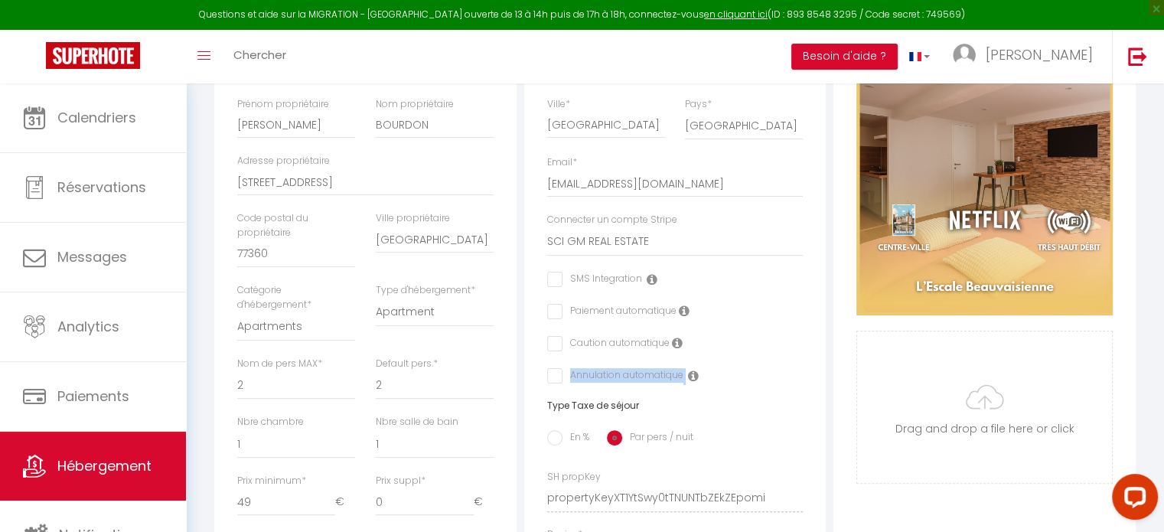
click at [689, 382] on icon at bounding box center [693, 376] width 11 height 12
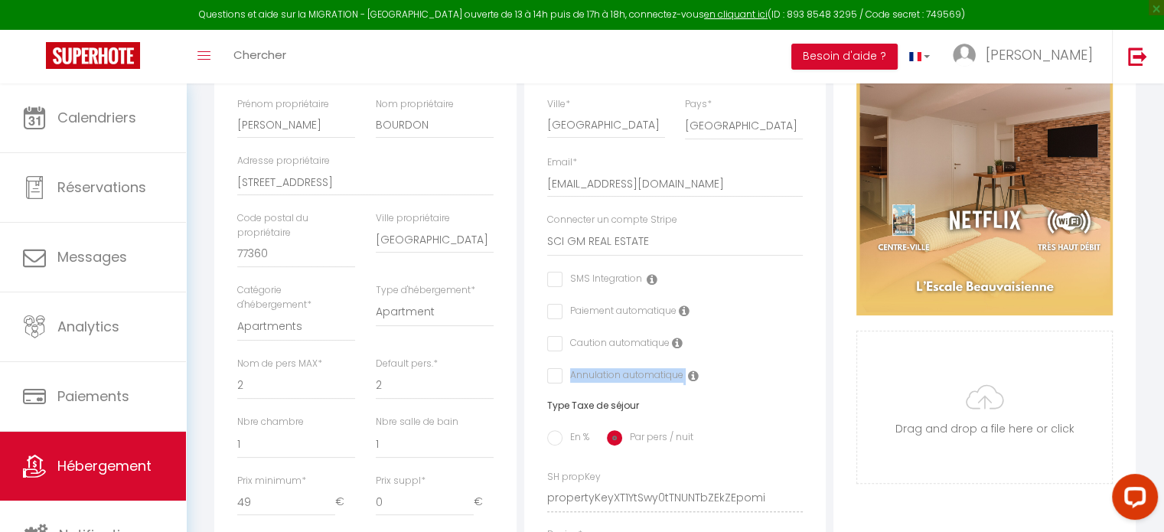
click at [689, 382] on icon at bounding box center [693, 376] width 11 height 12
click at [597, 411] on h6 "Type Taxe de séjour" at bounding box center [675, 405] width 256 height 11
click at [675, 349] on icon at bounding box center [677, 343] width 11 height 12
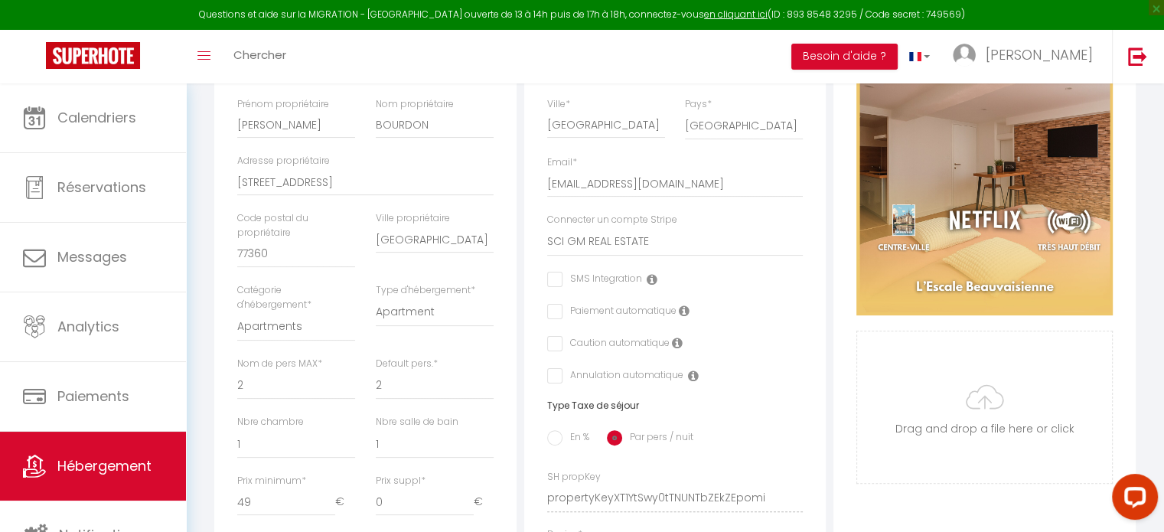
click at [675, 349] on icon at bounding box center [677, 343] width 11 height 12
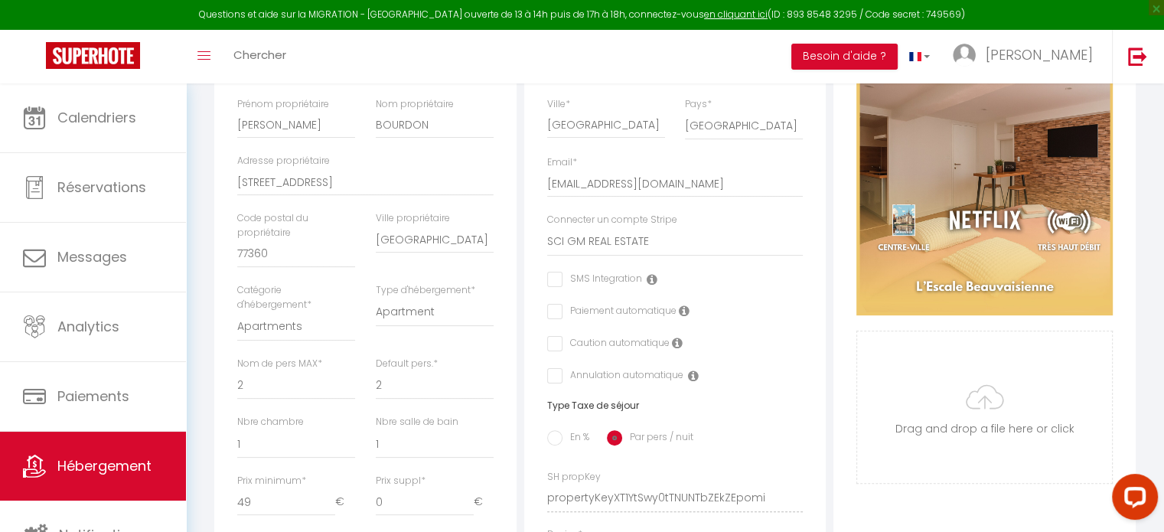
click at [675, 349] on icon at bounding box center [677, 343] width 11 height 12
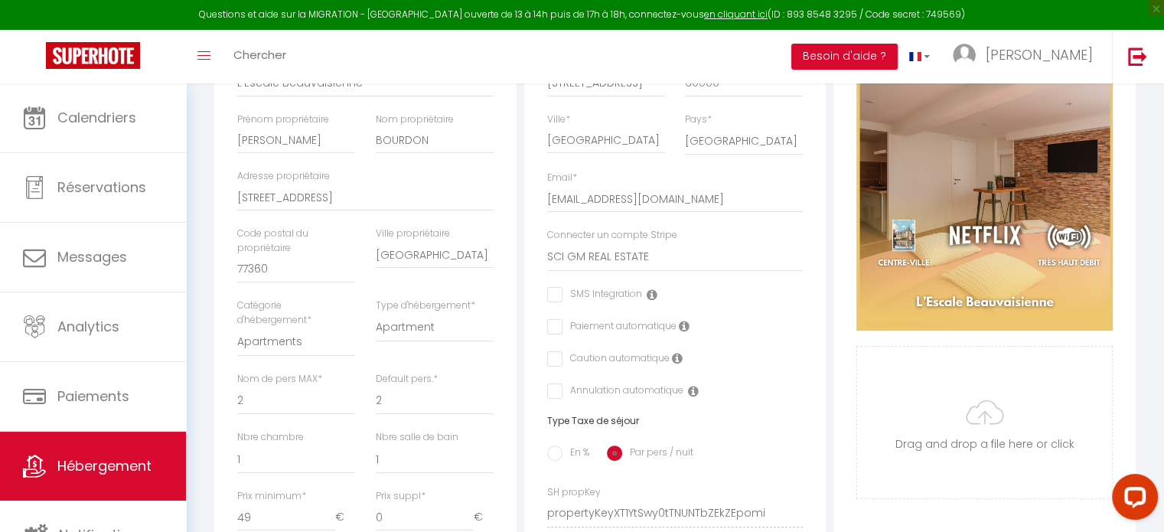
scroll to position [0, 0]
